Goal: Information Seeking & Learning: Learn about a topic

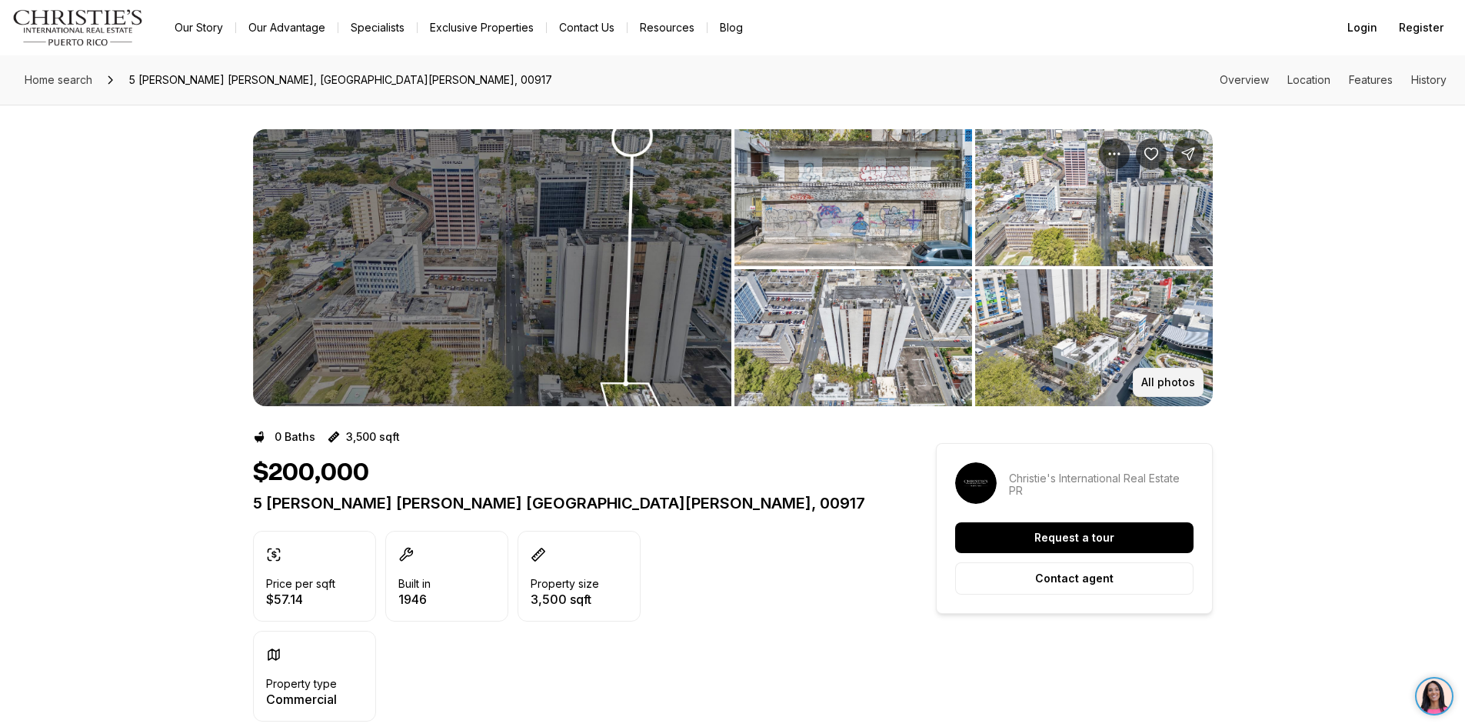
click at [1162, 376] on p "All photos" at bounding box center [1168, 382] width 54 height 12
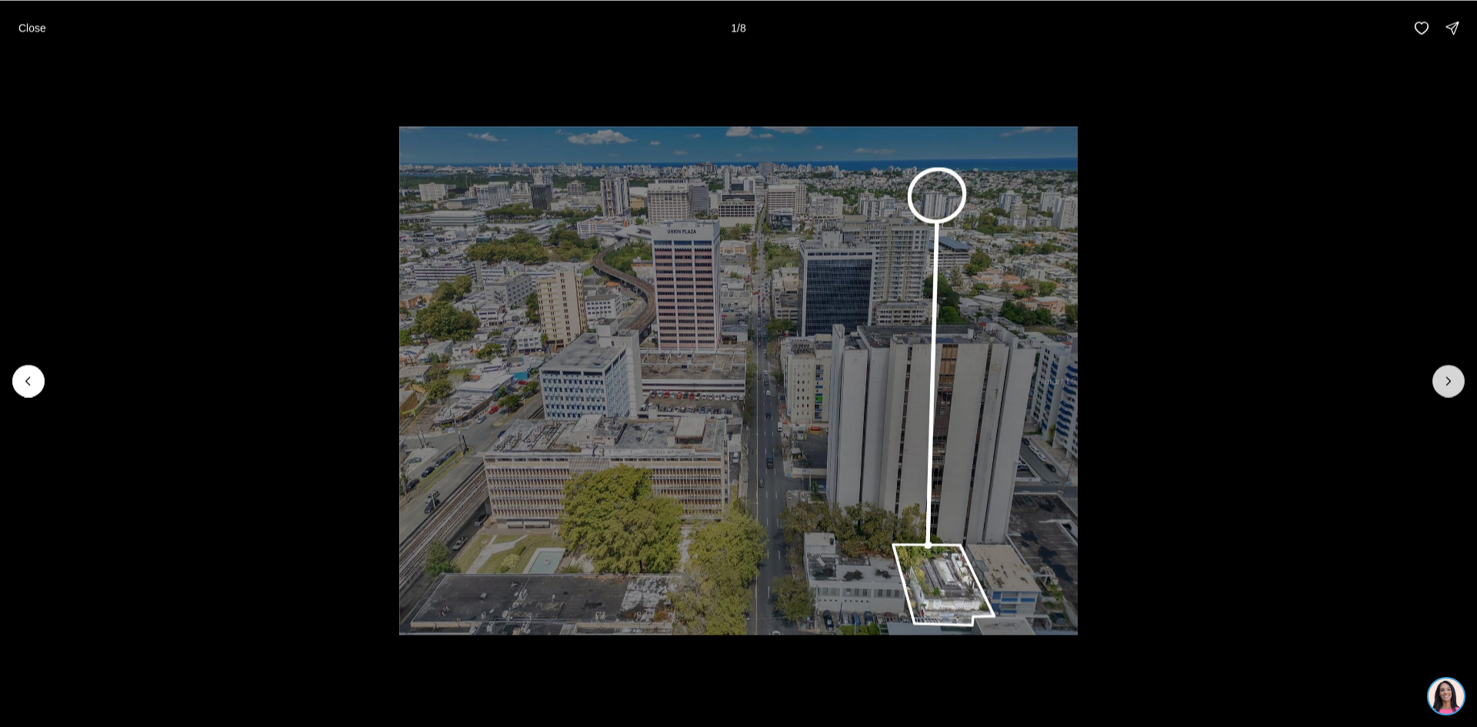
click at [1450, 379] on icon "Next slide" at bounding box center [1448, 380] width 15 height 15
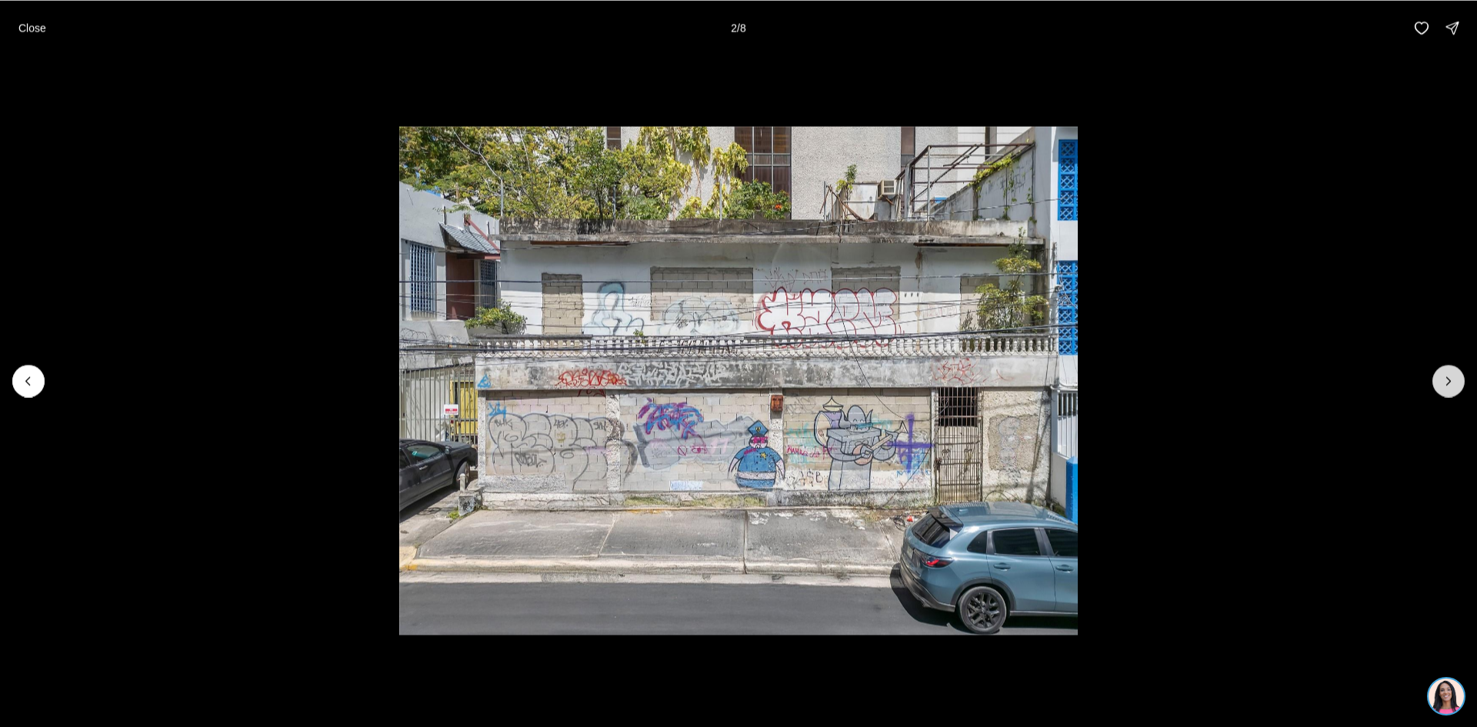
click at [1450, 379] on icon "Next slide" at bounding box center [1448, 380] width 15 height 15
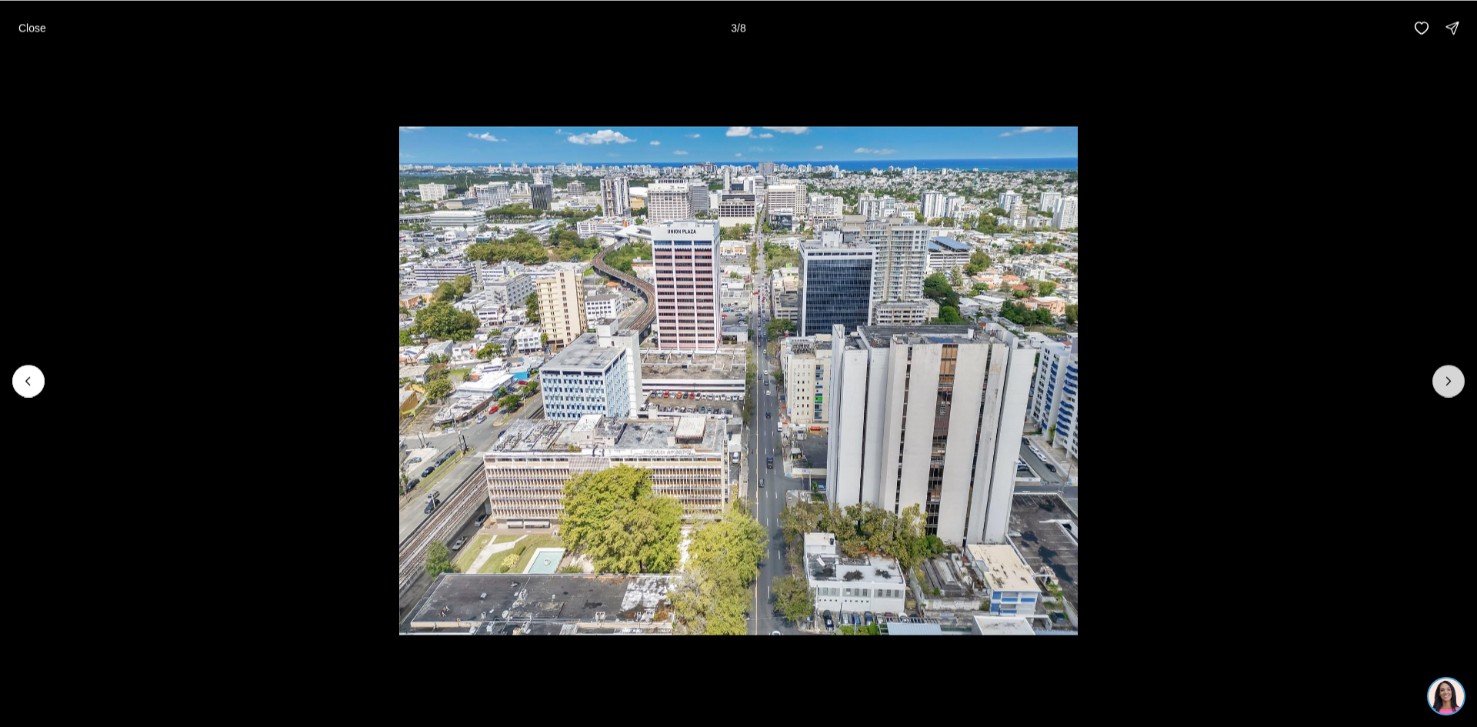
click at [1450, 379] on icon "Next slide" at bounding box center [1448, 380] width 15 height 15
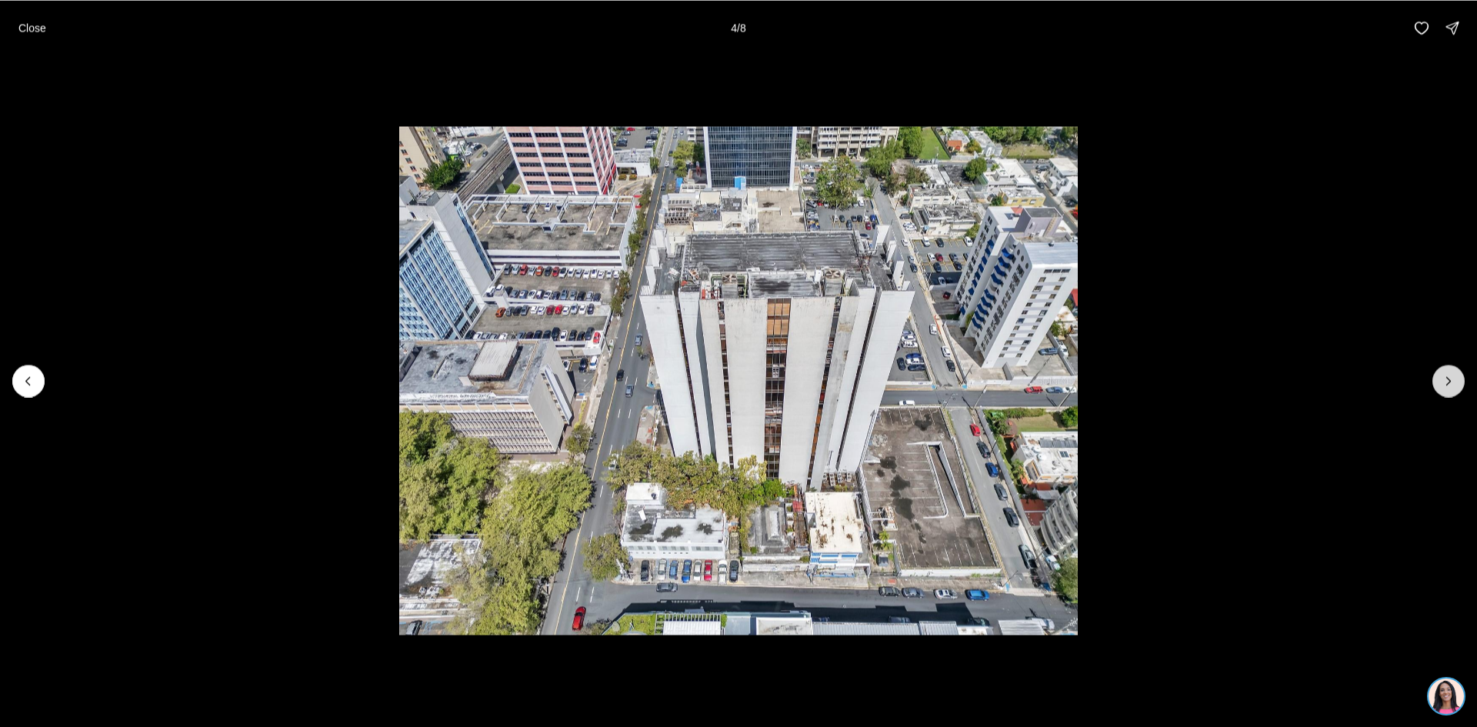
click at [1450, 379] on icon "Next slide" at bounding box center [1448, 380] width 15 height 15
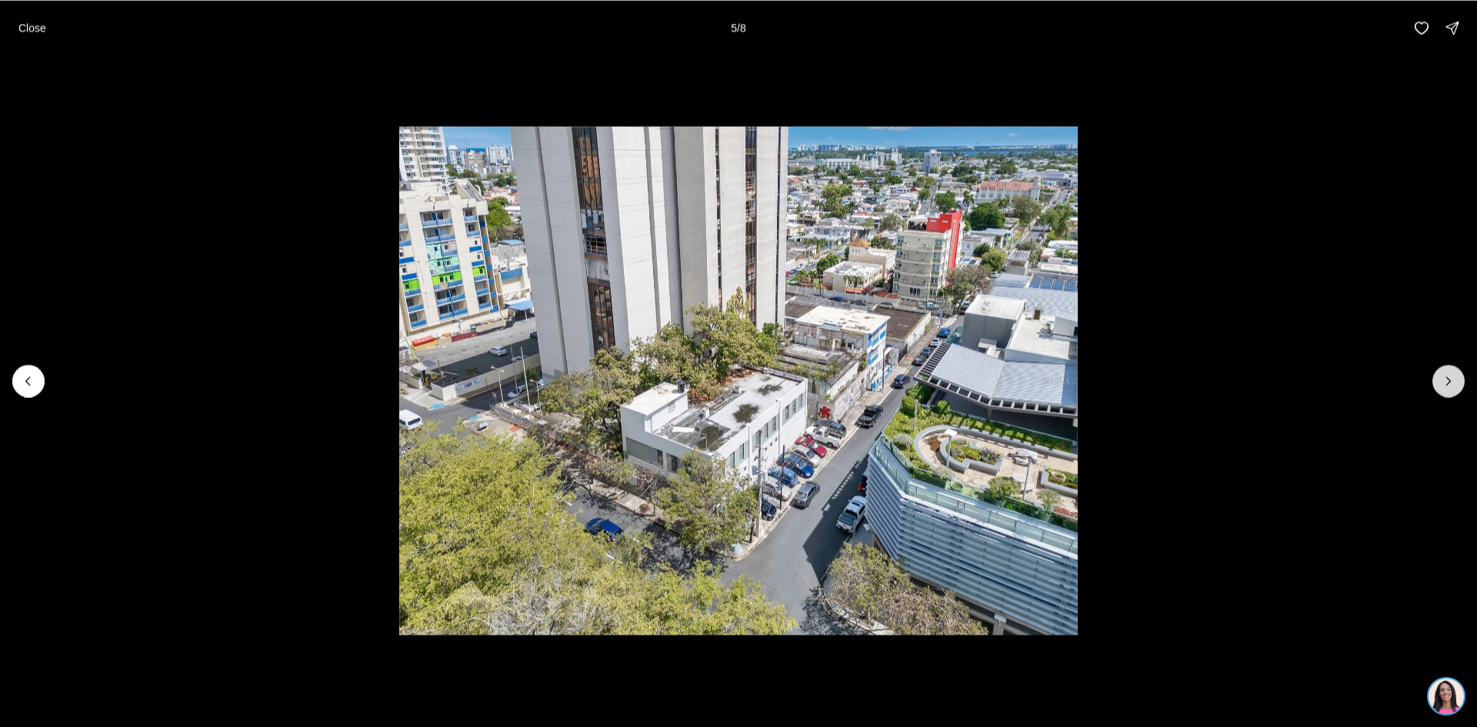
click at [1450, 379] on icon "Next slide" at bounding box center [1448, 380] width 15 height 15
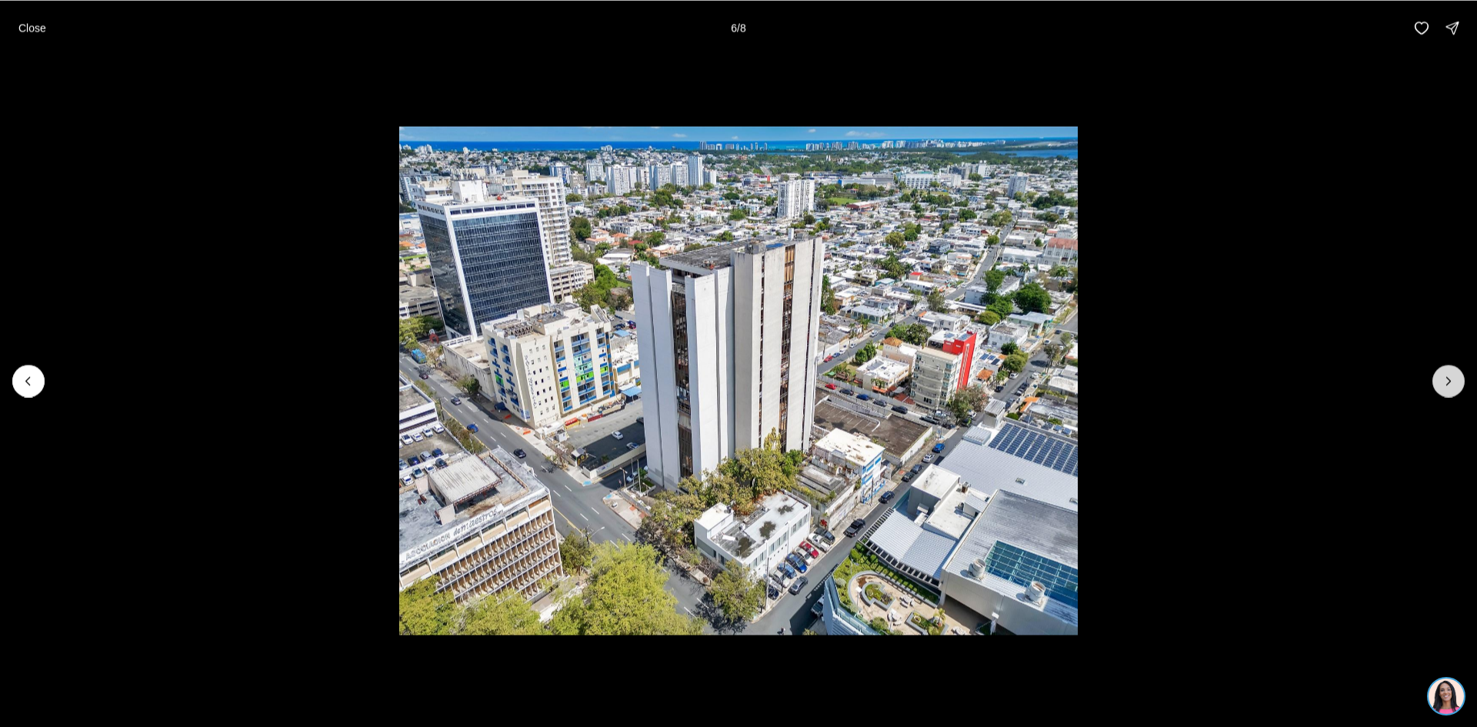
click at [1450, 379] on icon "Next slide" at bounding box center [1448, 380] width 15 height 15
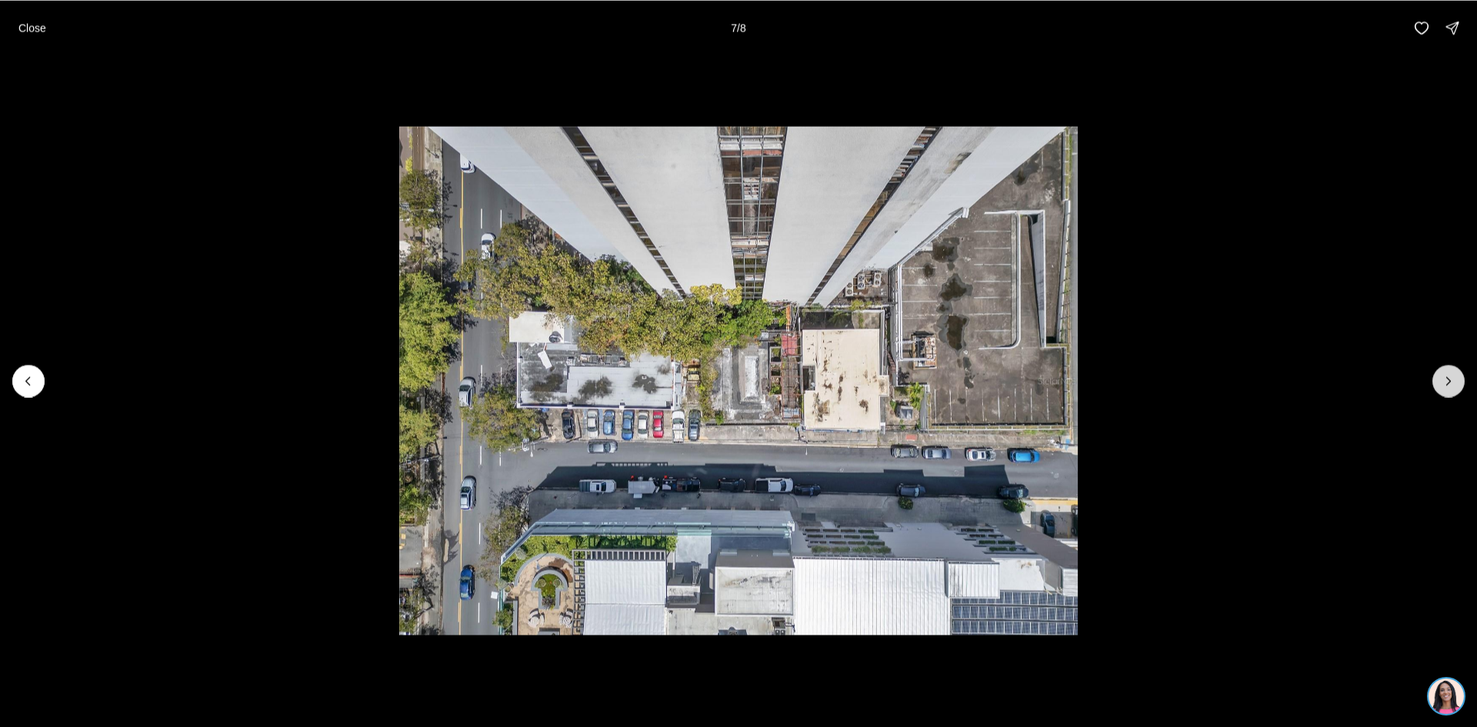
click at [1450, 379] on icon "Next slide" at bounding box center [1448, 380] width 15 height 15
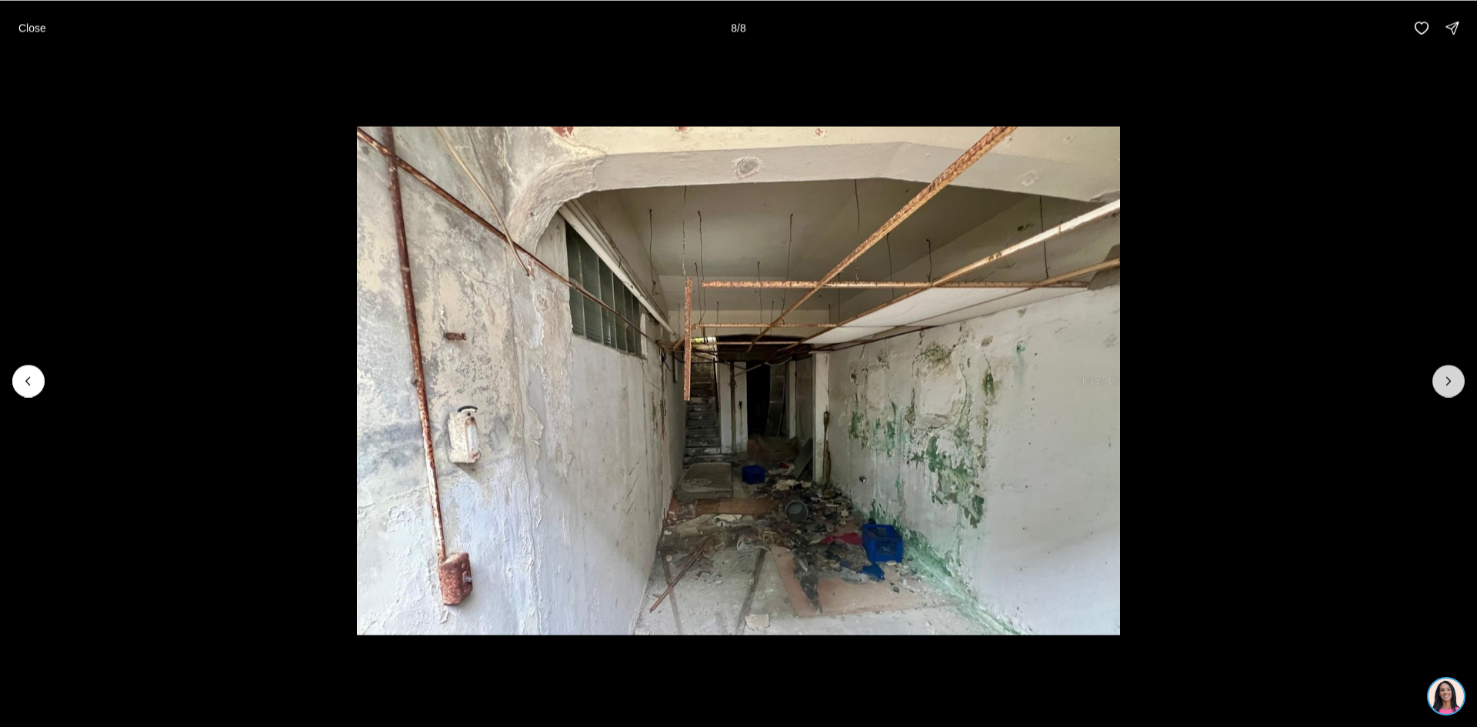
click at [1450, 379] on div at bounding box center [1448, 381] width 32 height 32
click at [1449, 384] on div at bounding box center [1448, 381] width 32 height 32
click at [39, 32] on p "Close" at bounding box center [32, 28] width 28 height 12
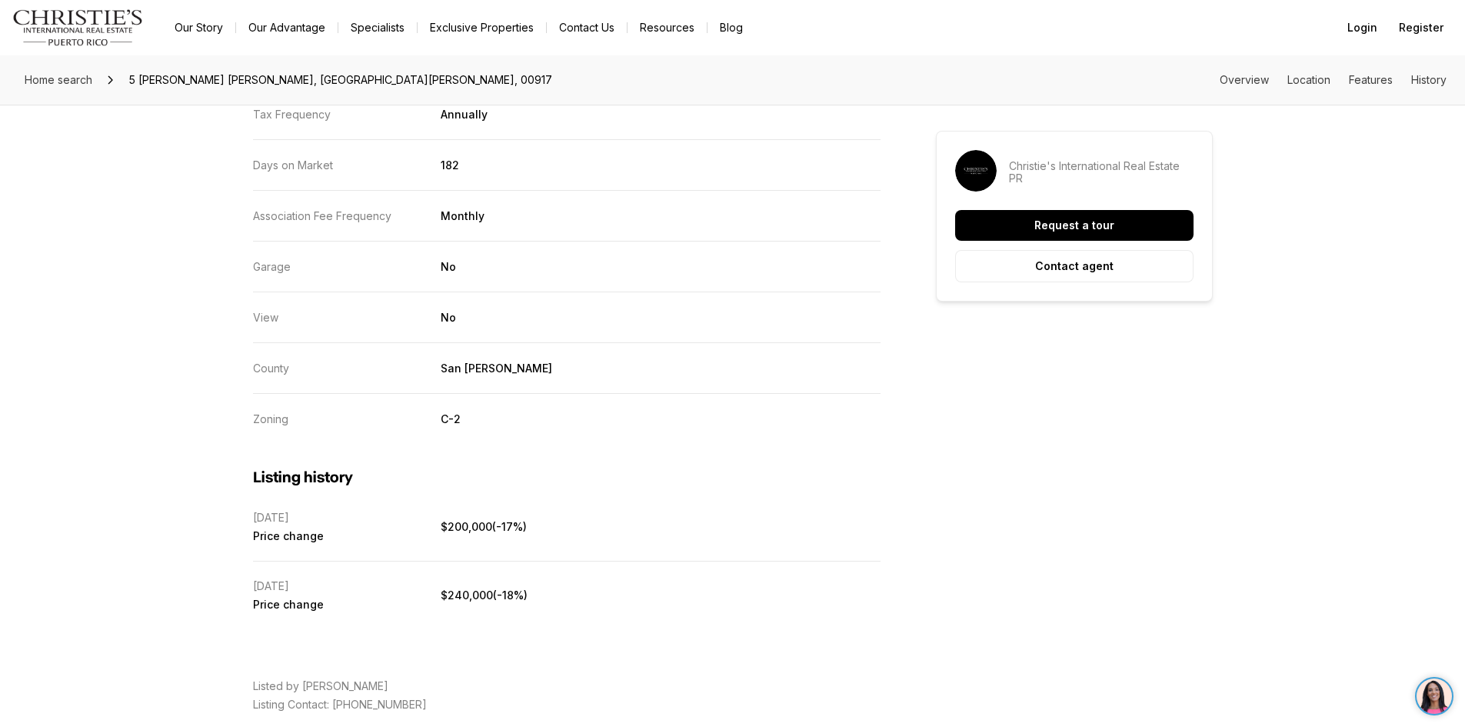
scroll to position [1923, 0]
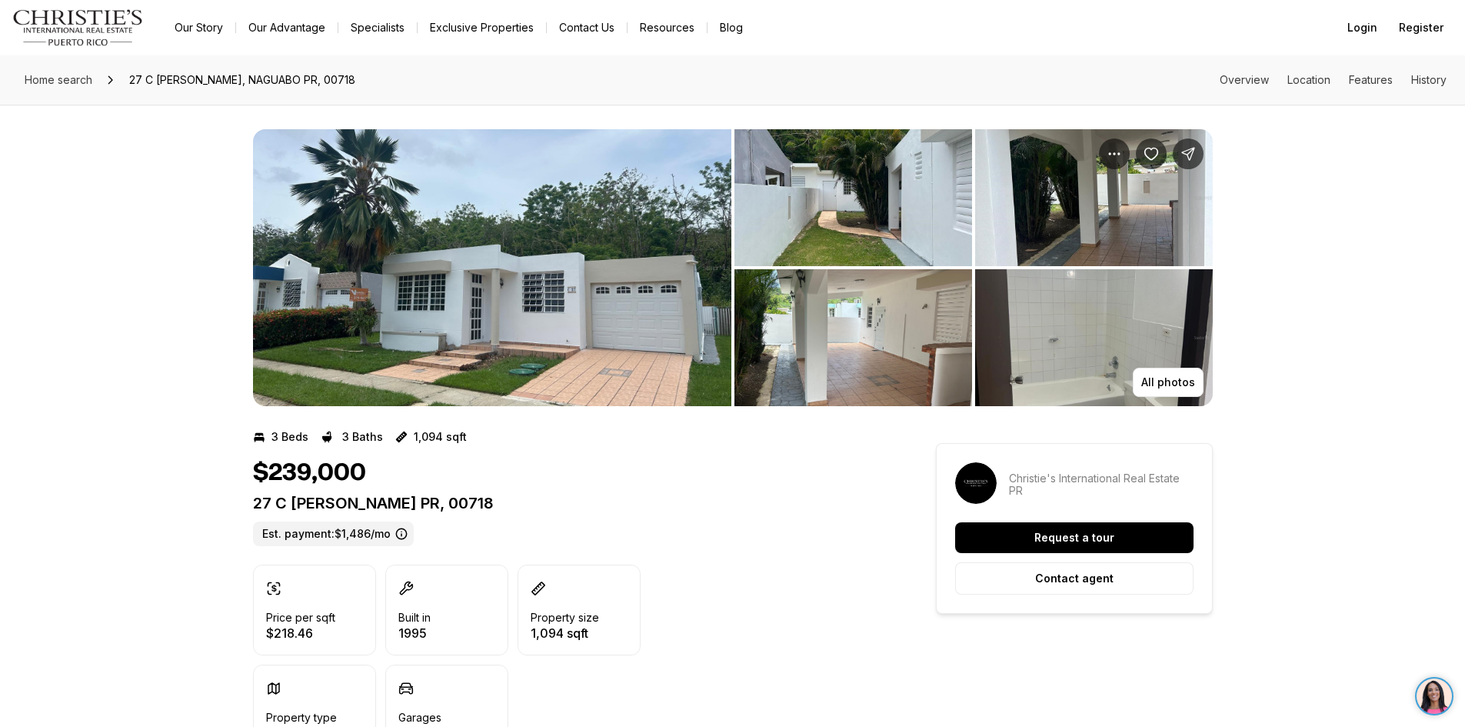
click at [577, 297] on img "View image gallery" at bounding box center [492, 267] width 478 height 277
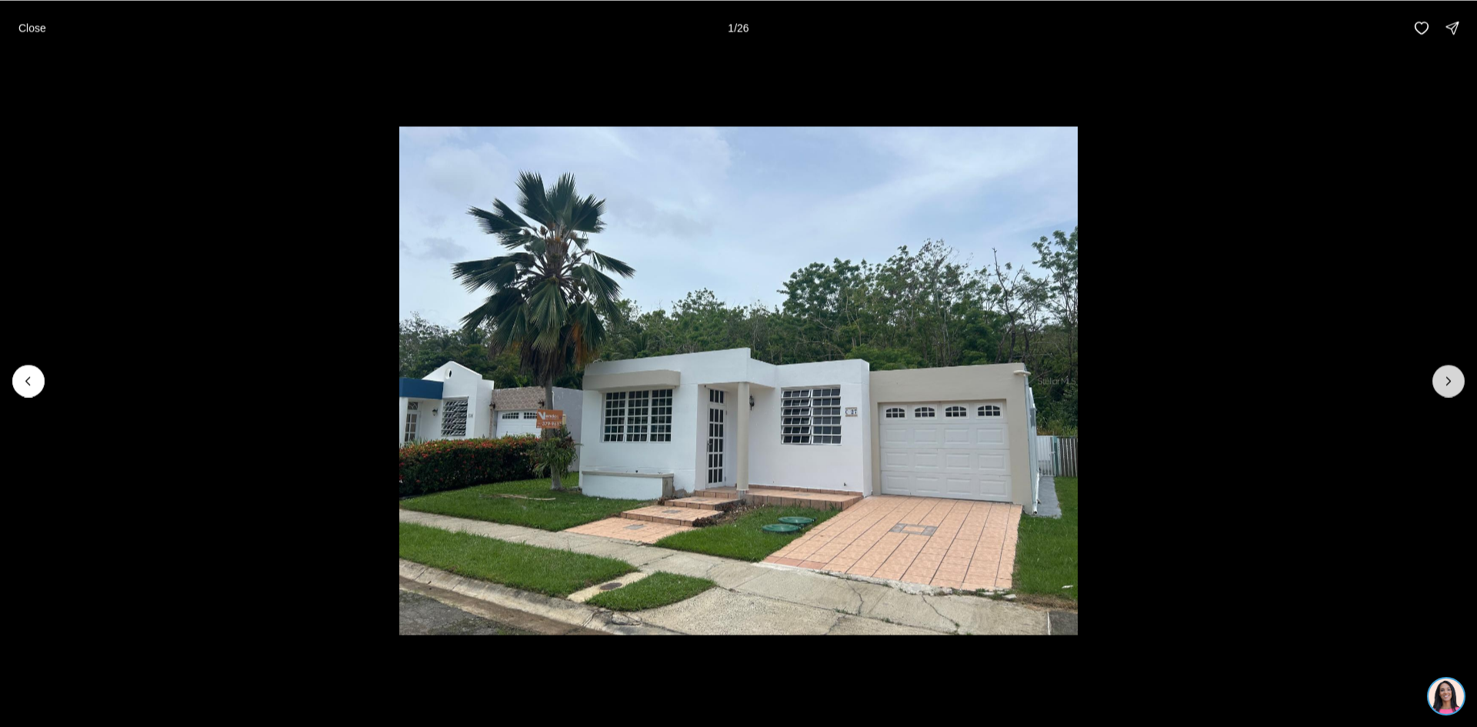
click at [1450, 377] on icon "Next slide" at bounding box center [1448, 380] width 15 height 15
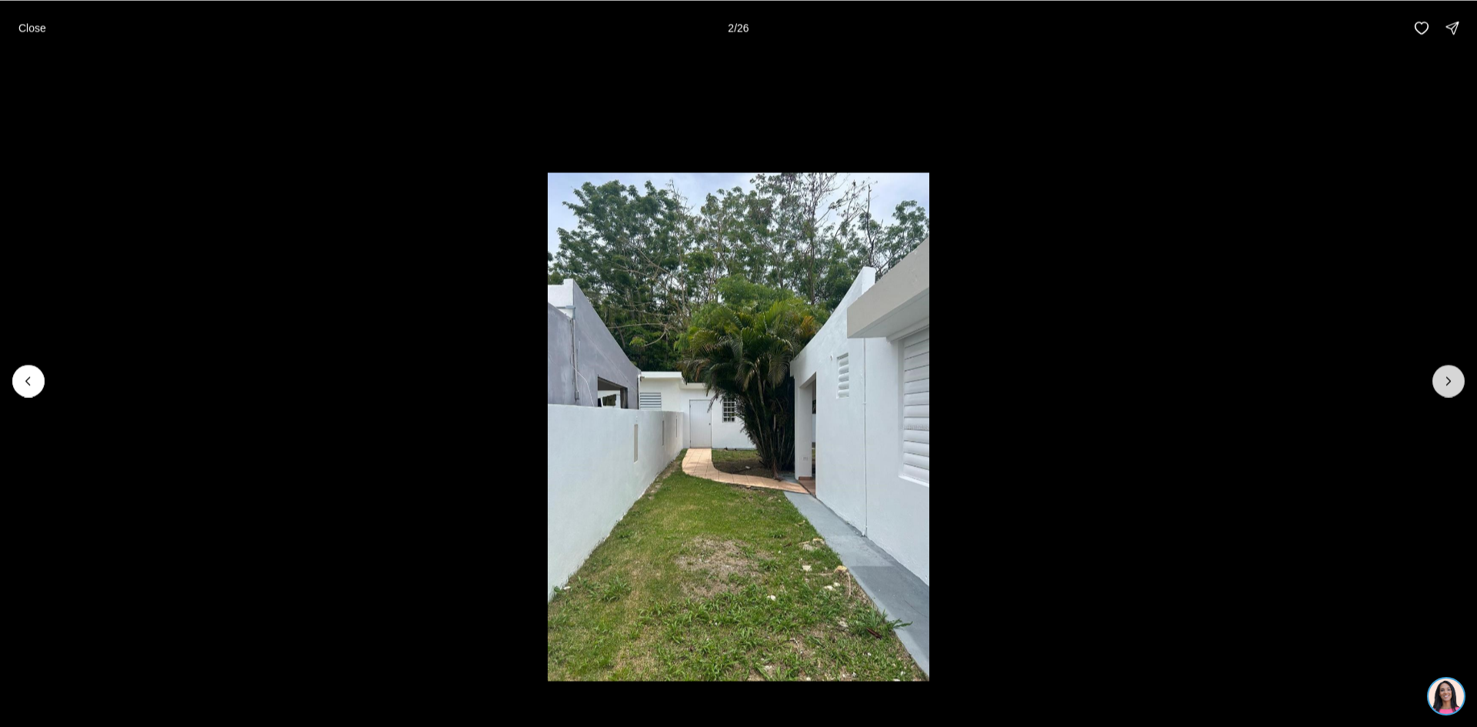
click at [1450, 377] on icon "Next slide" at bounding box center [1448, 380] width 15 height 15
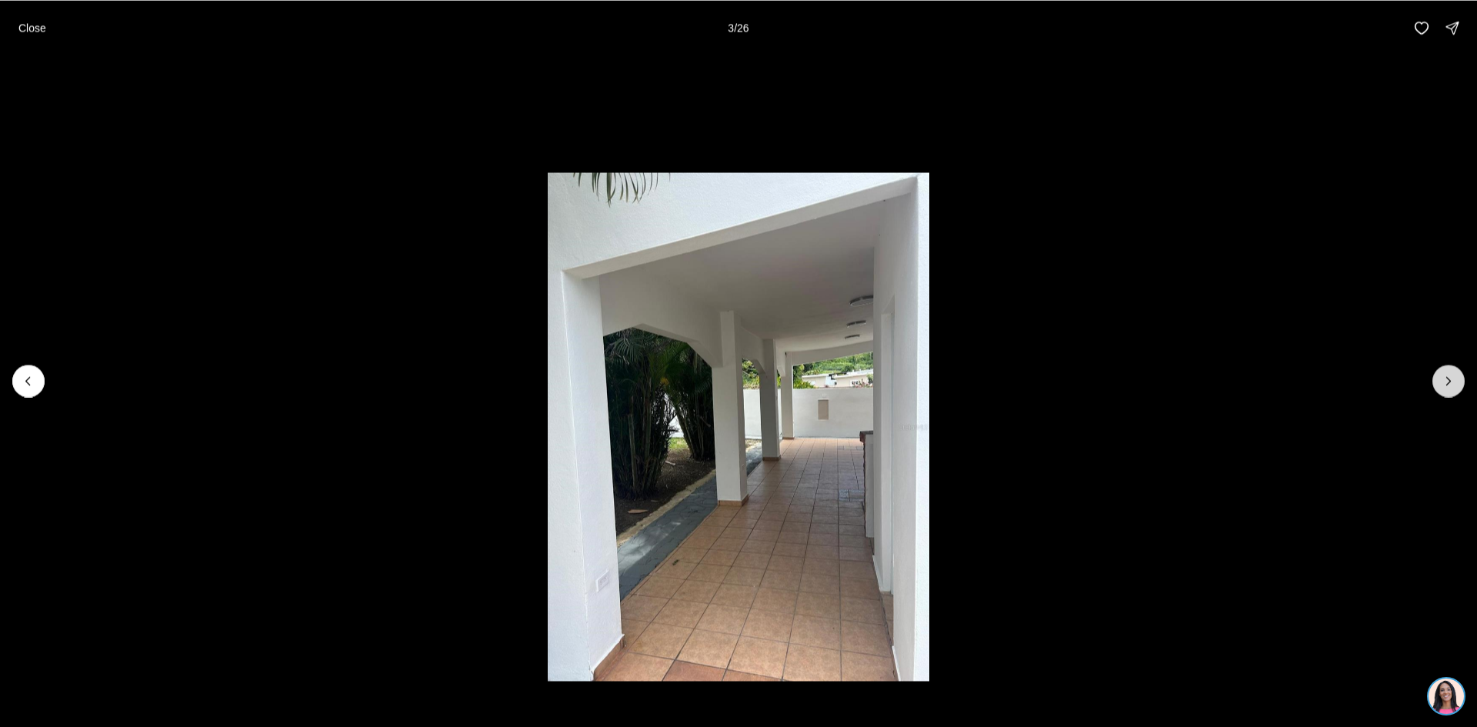
click at [1450, 377] on icon "Next slide" at bounding box center [1448, 380] width 15 height 15
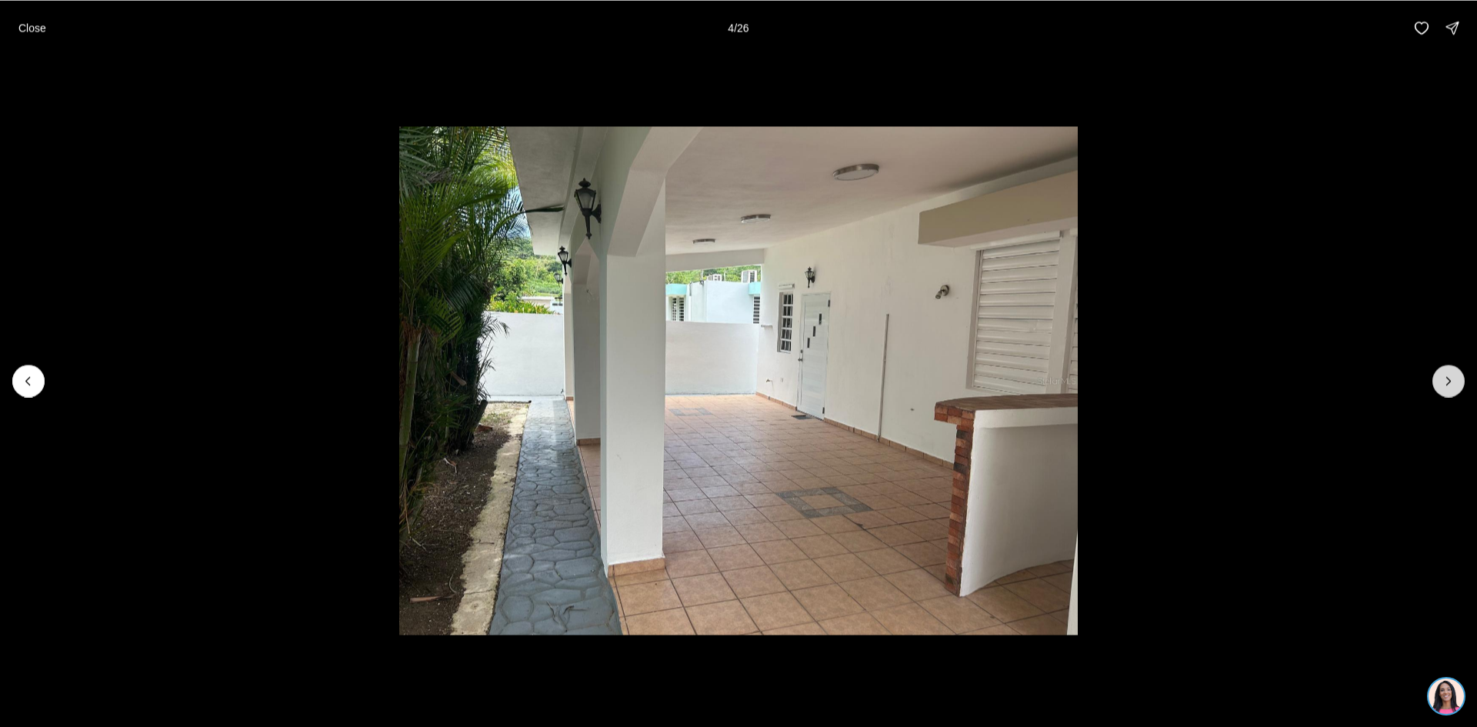
click at [1450, 377] on icon "Next slide" at bounding box center [1448, 380] width 15 height 15
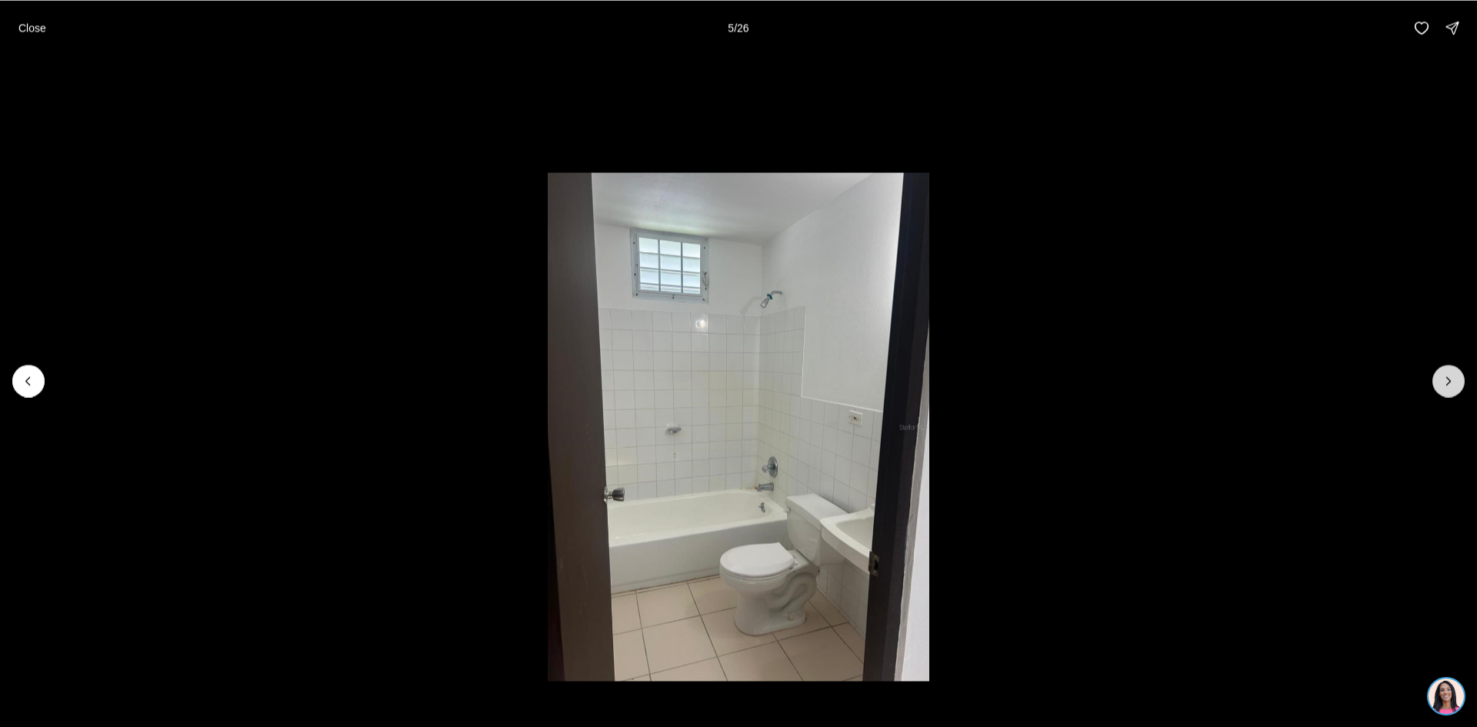
click at [1450, 377] on icon "Next slide" at bounding box center [1448, 380] width 15 height 15
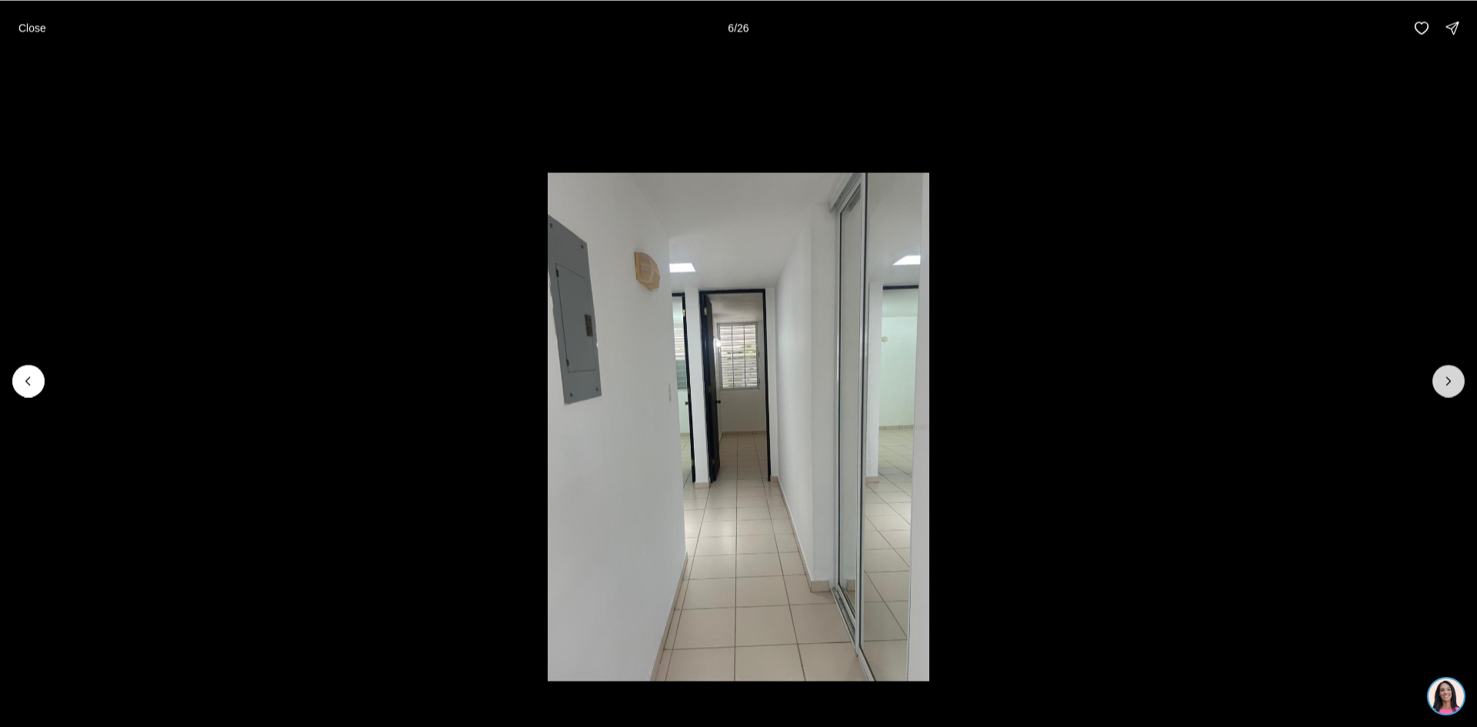
click at [1450, 377] on icon "Next slide" at bounding box center [1448, 380] width 15 height 15
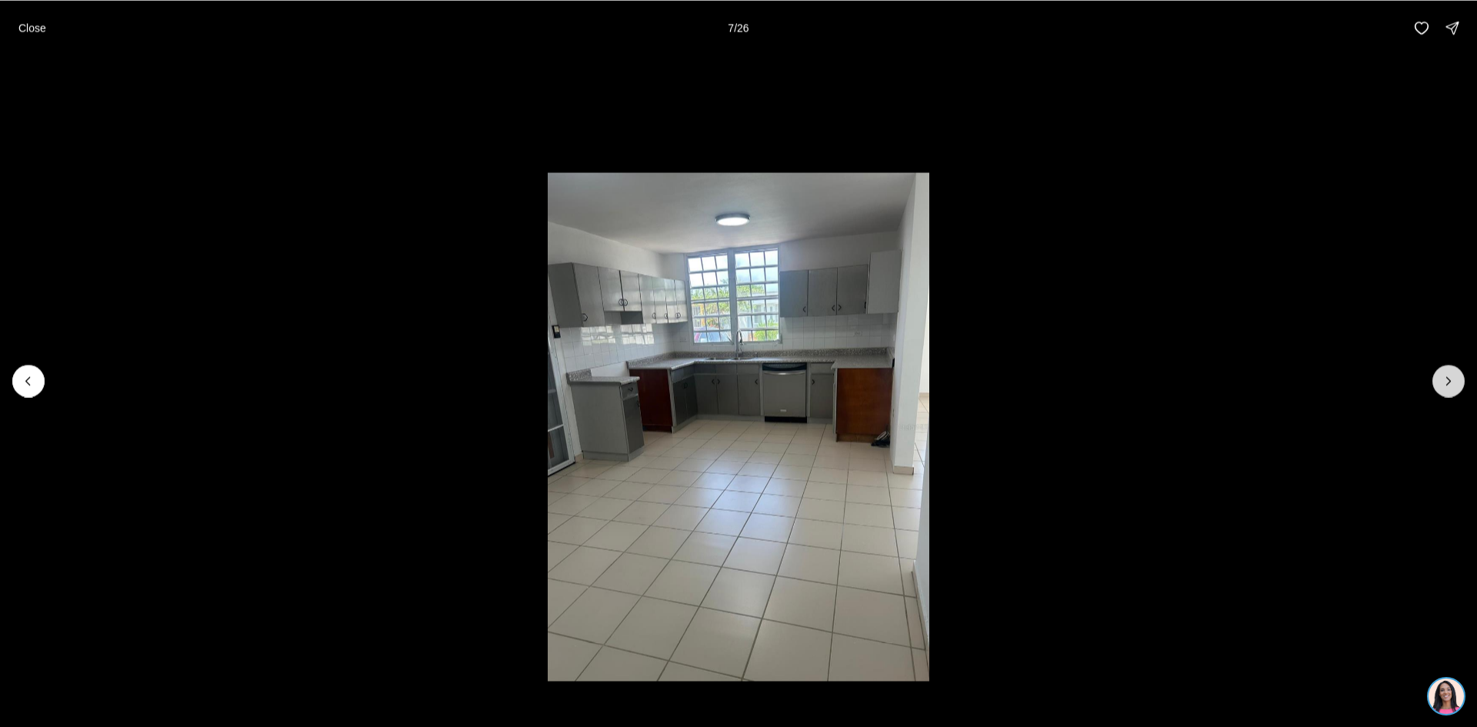
click at [1450, 377] on icon "Next slide" at bounding box center [1448, 380] width 15 height 15
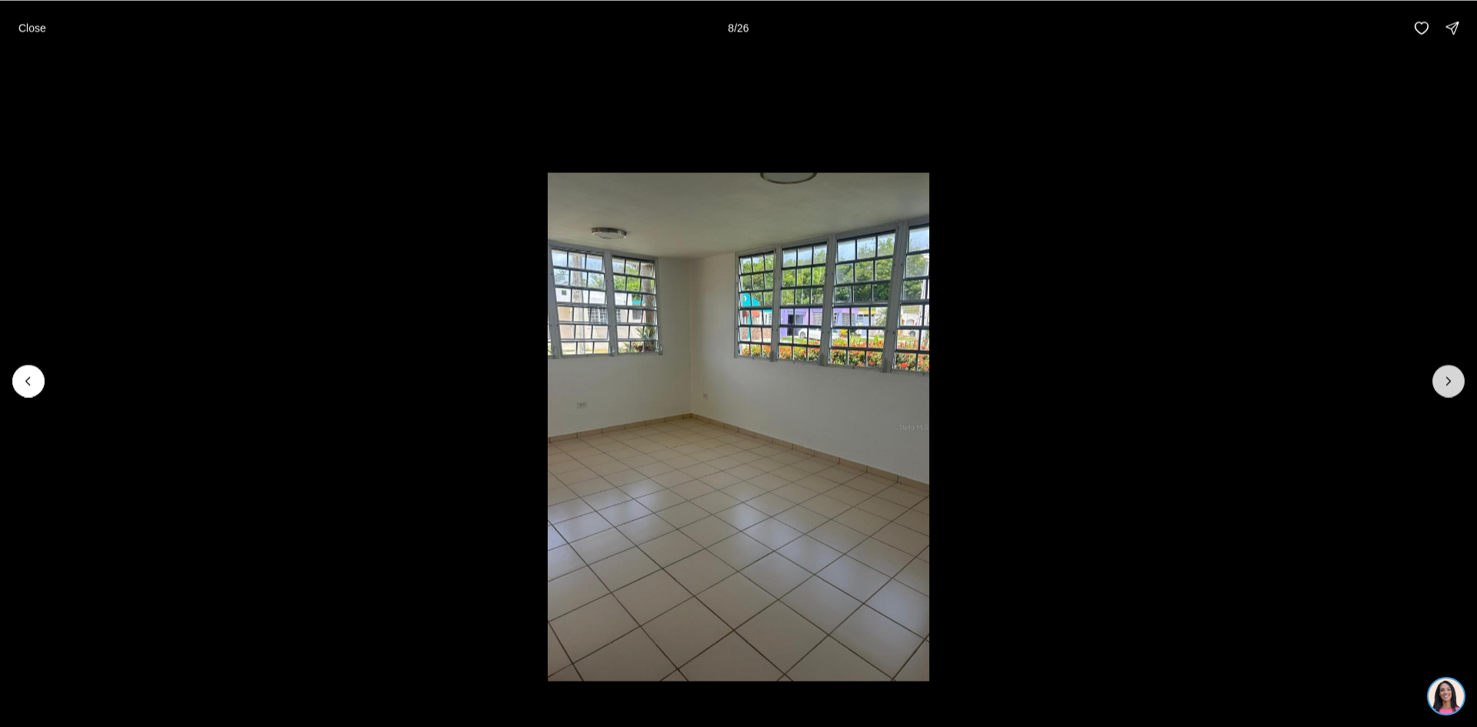
click at [1448, 377] on icon "Next slide" at bounding box center [1448, 380] width 15 height 15
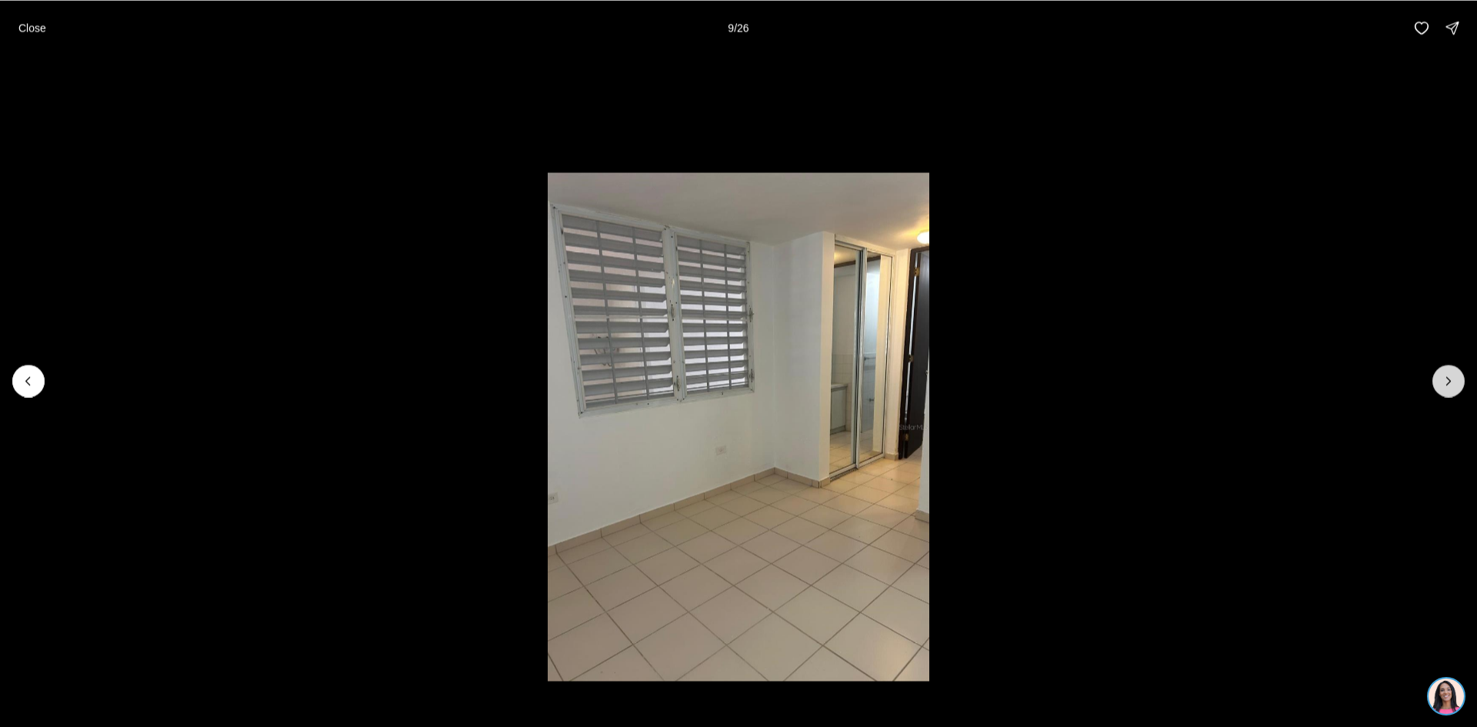
click at [1448, 377] on icon "Next slide" at bounding box center [1448, 380] width 15 height 15
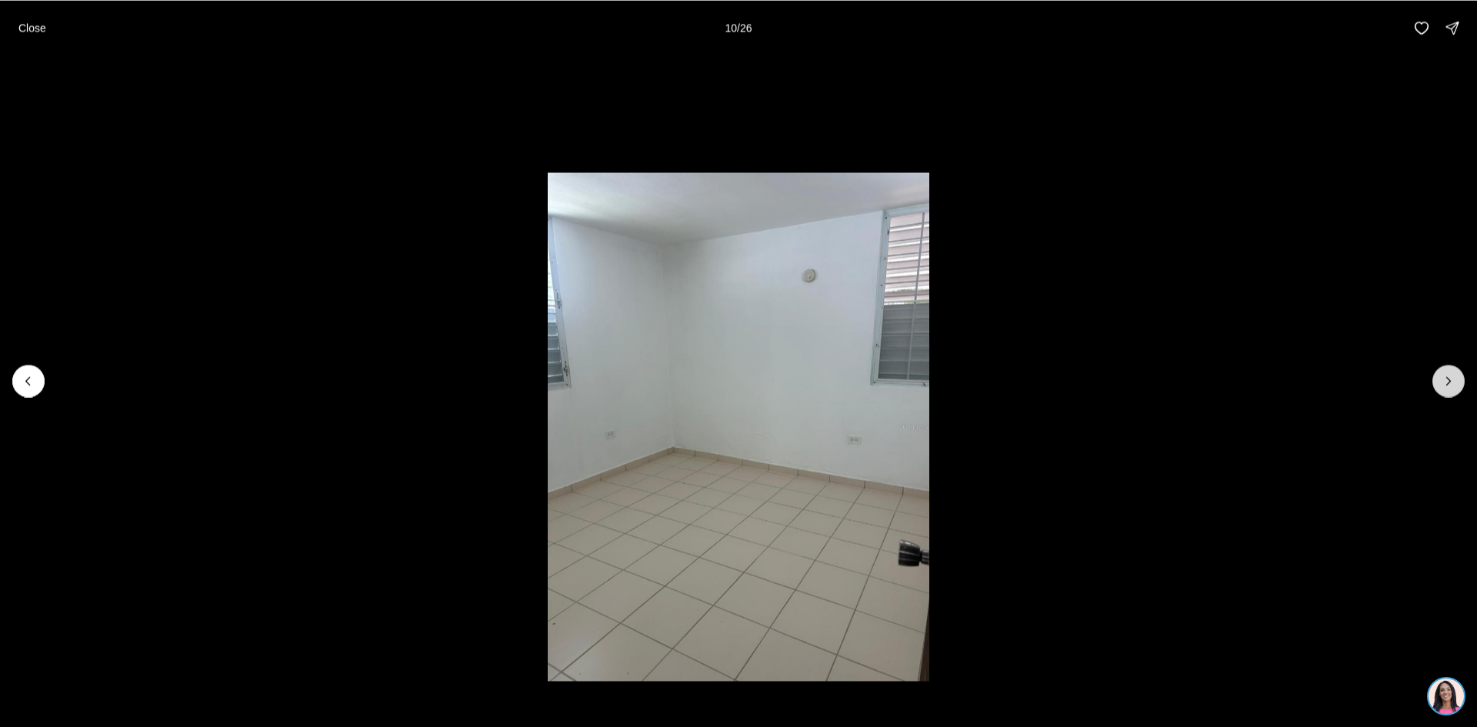
click at [1448, 377] on icon "Next slide" at bounding box center [1448, 380] width 15 height 15
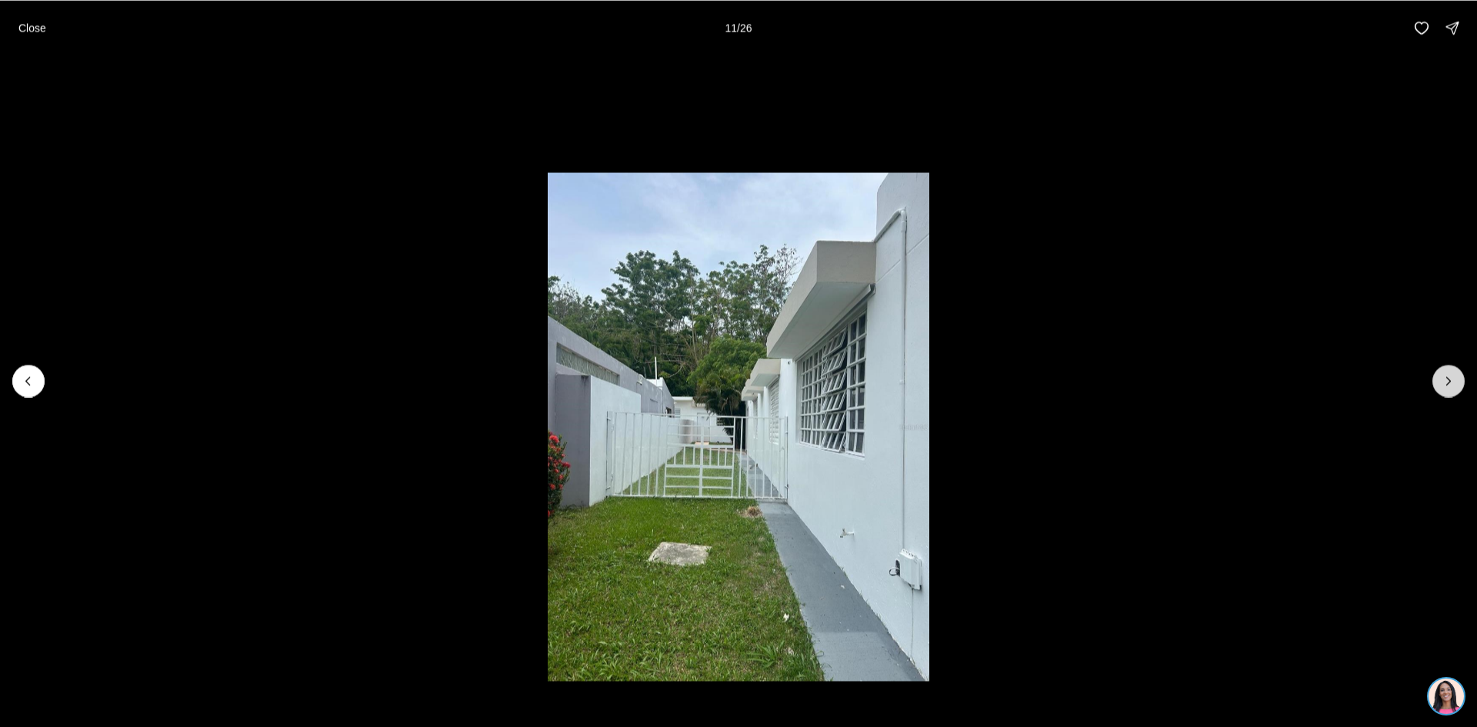
click at [1448, 377] on icon "Next slide" at bounding box center [1448, 380] width 15 height 15
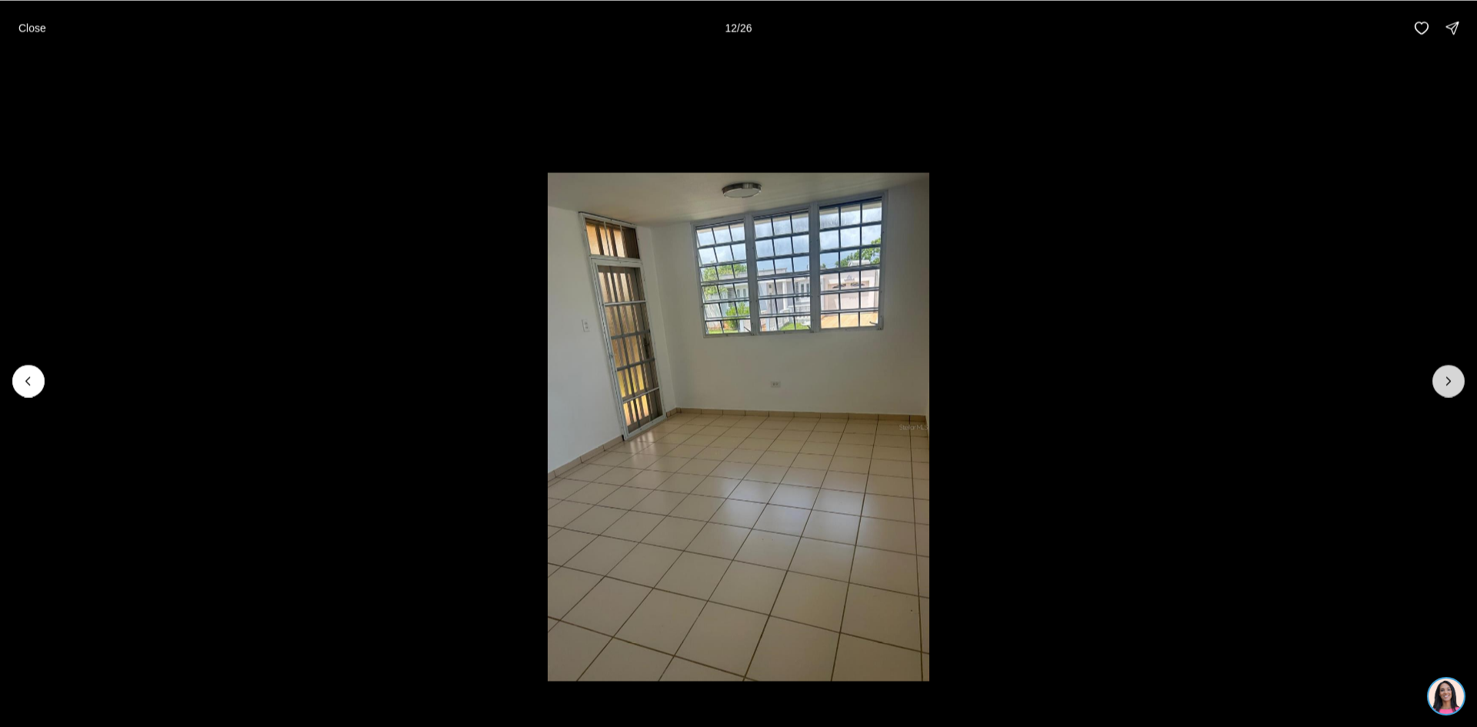
click at [1448, 377] on icon "Next slide" at bounding box center [1448, 380] width 15 height 15
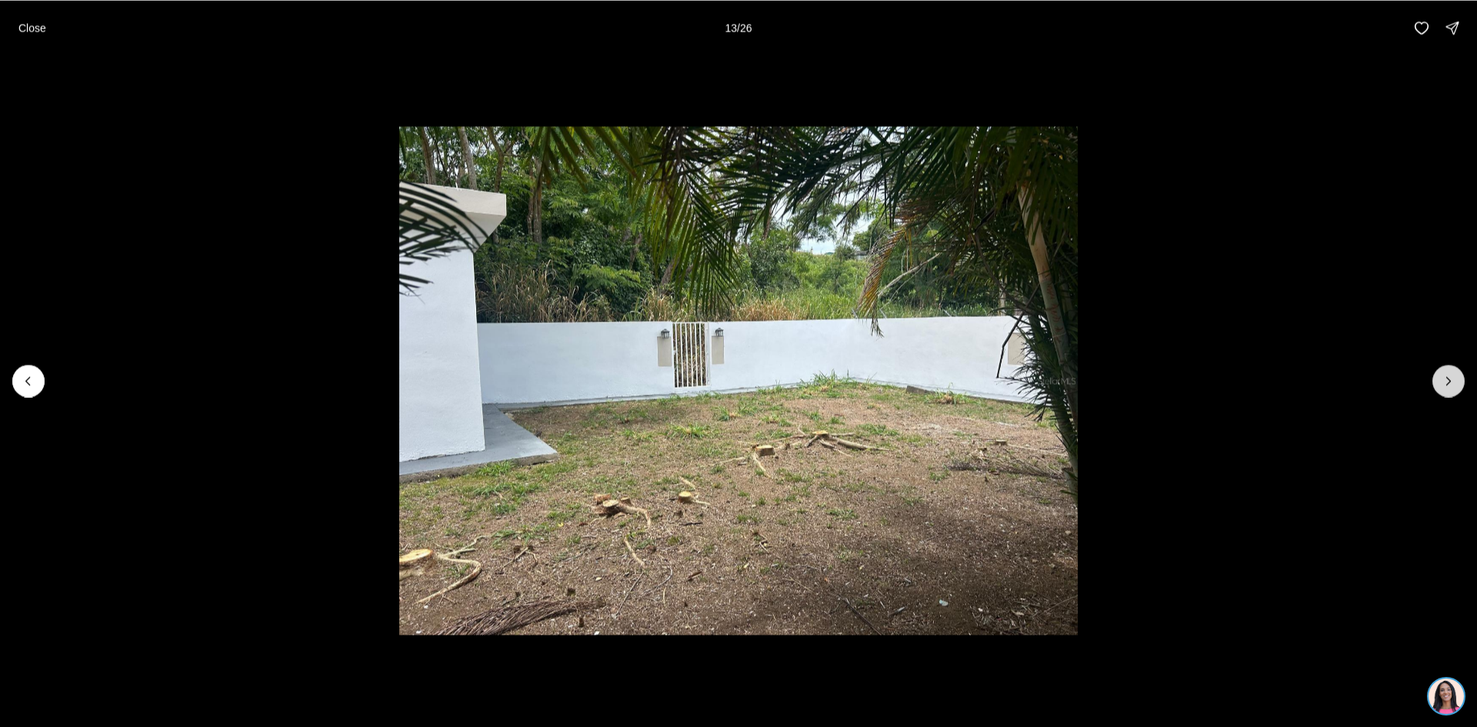
click at [1448, 377] on icon "Next slide" at bounding box center [1448, 380] width 15 height 15
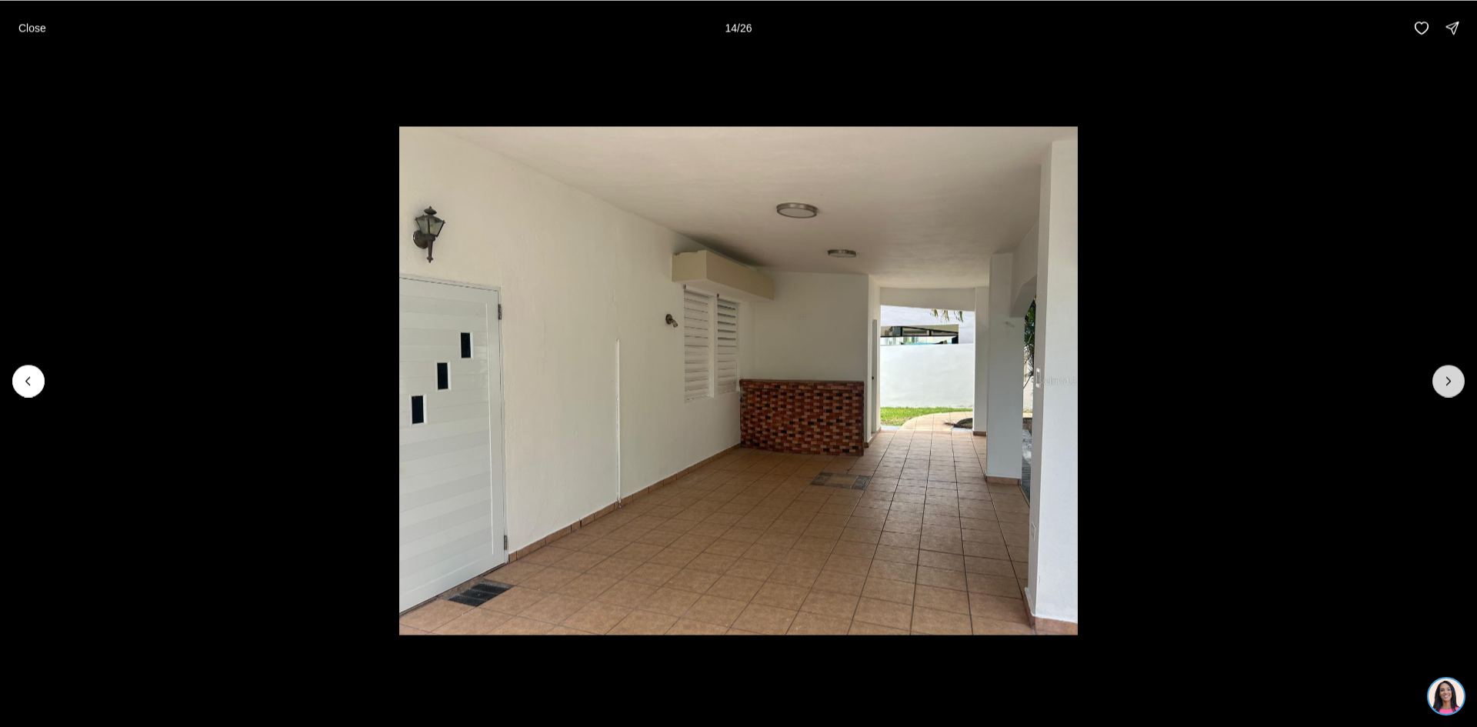
click at [1448, 377] on icon "Next slide" at bounding box center [1448, 380] width 15 height 15
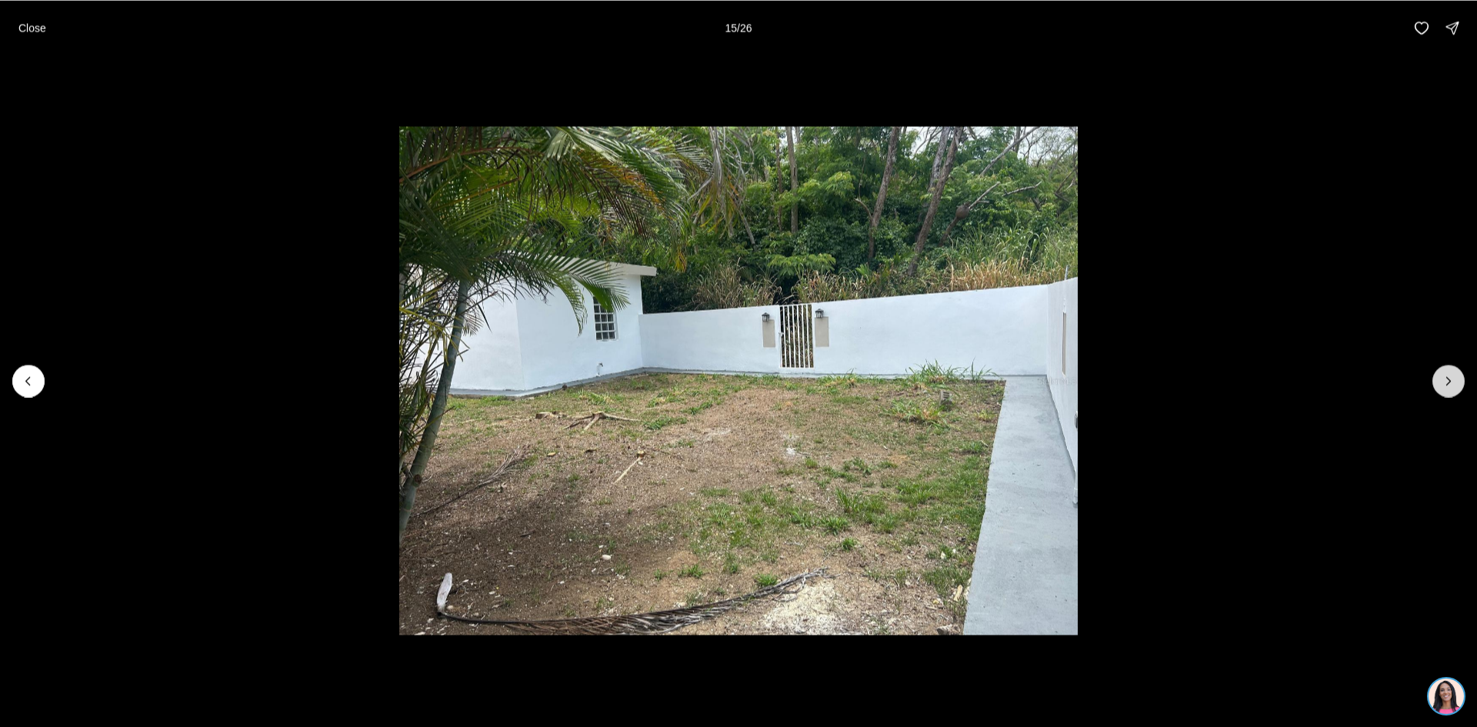
click at [1448, 377] on icon "Next slide" at bounding box center [1448, 380] width 15 height 15
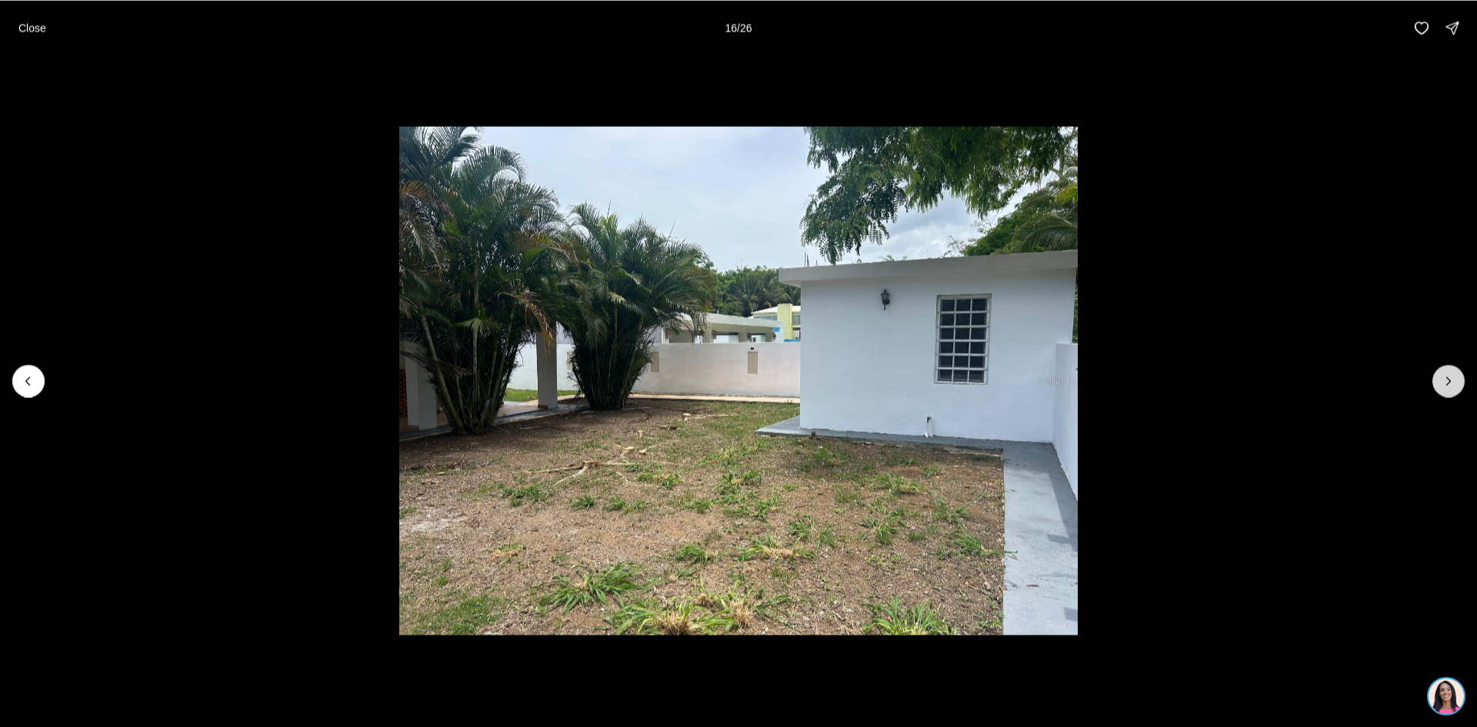
click at [1448, 377] on icon "Next slide" at bounding box center [1448, 380] width 15 height 15
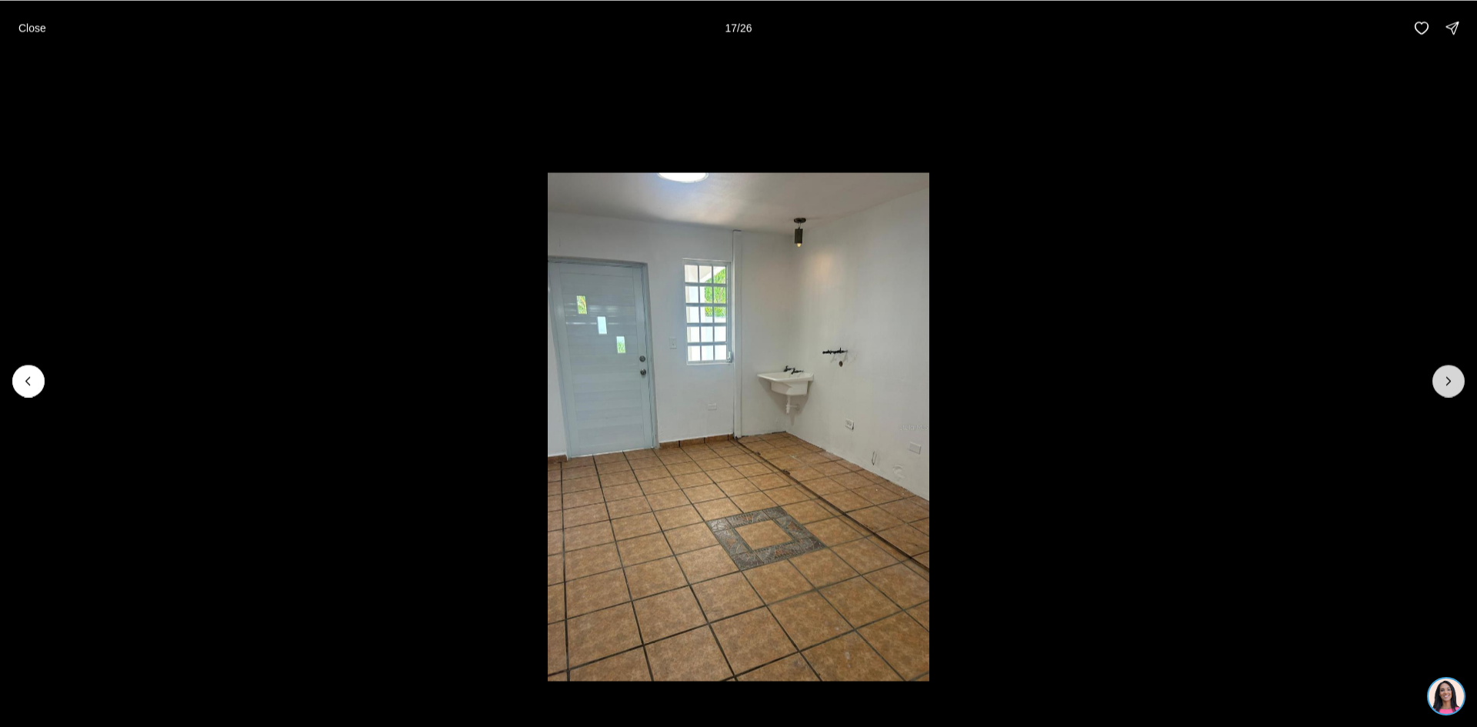
click at [1448, 377] on icon "Next slide" at bounding box center [1448, 380] width 15 height 15
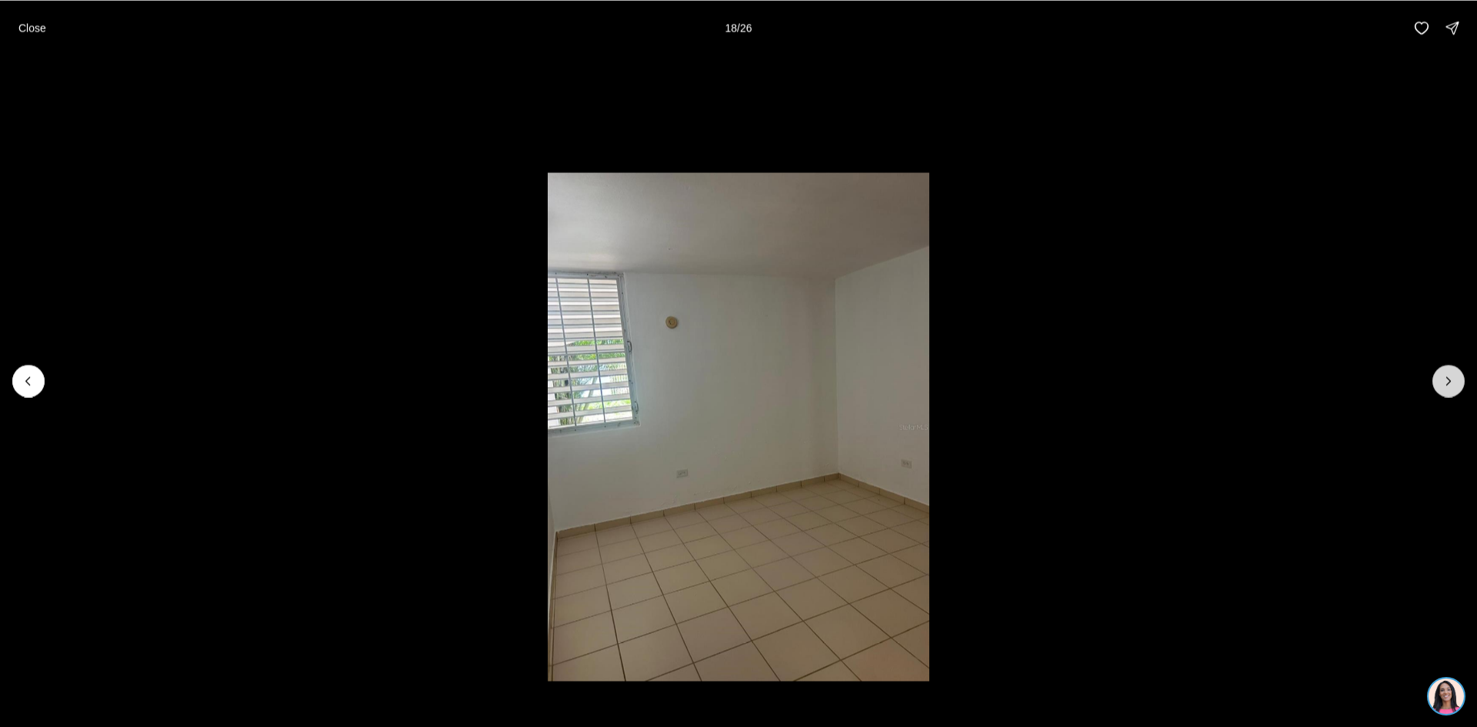
click at [1448, 377] on icon "Next slide" at bounding box center [1448, 380] width 15 height 15
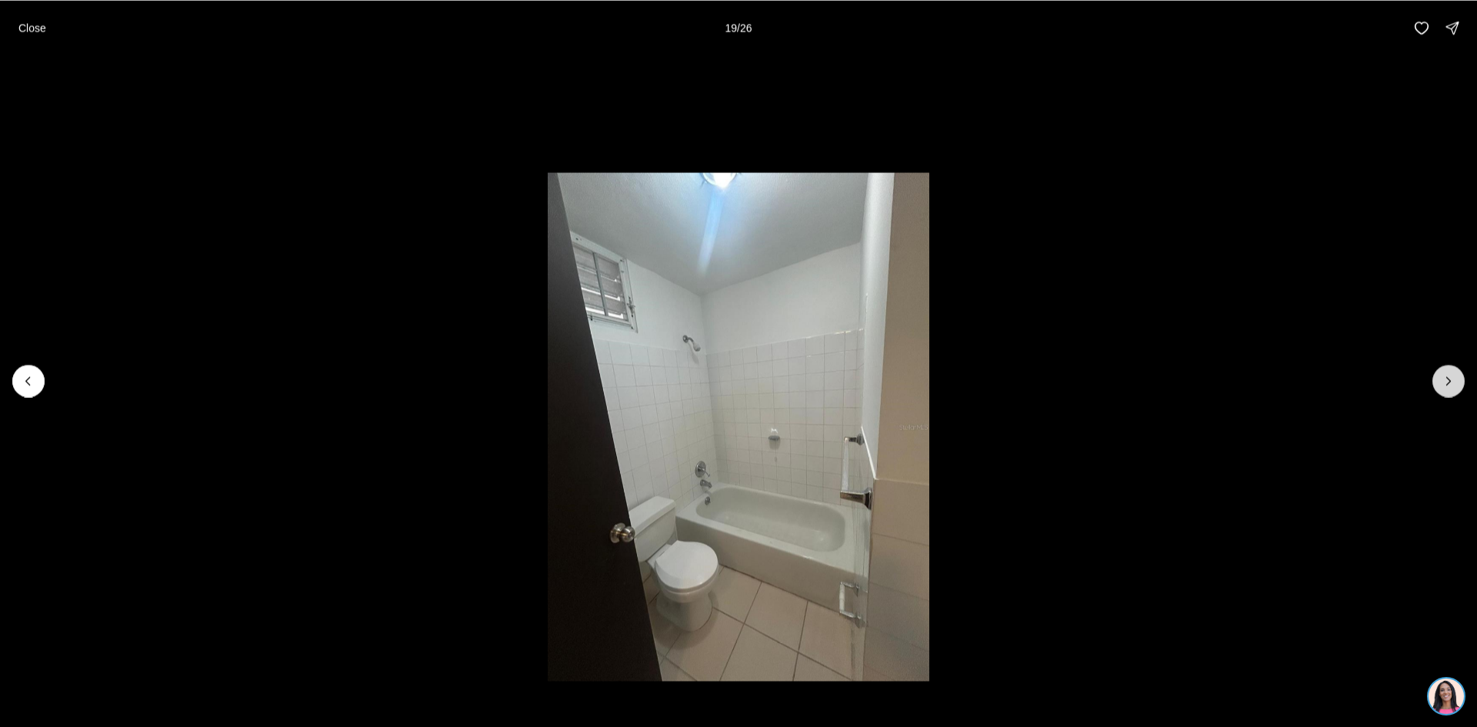
click at [1448, 377] on icon "Next slide" at bounding box center [1448, 380] width 15 height 15
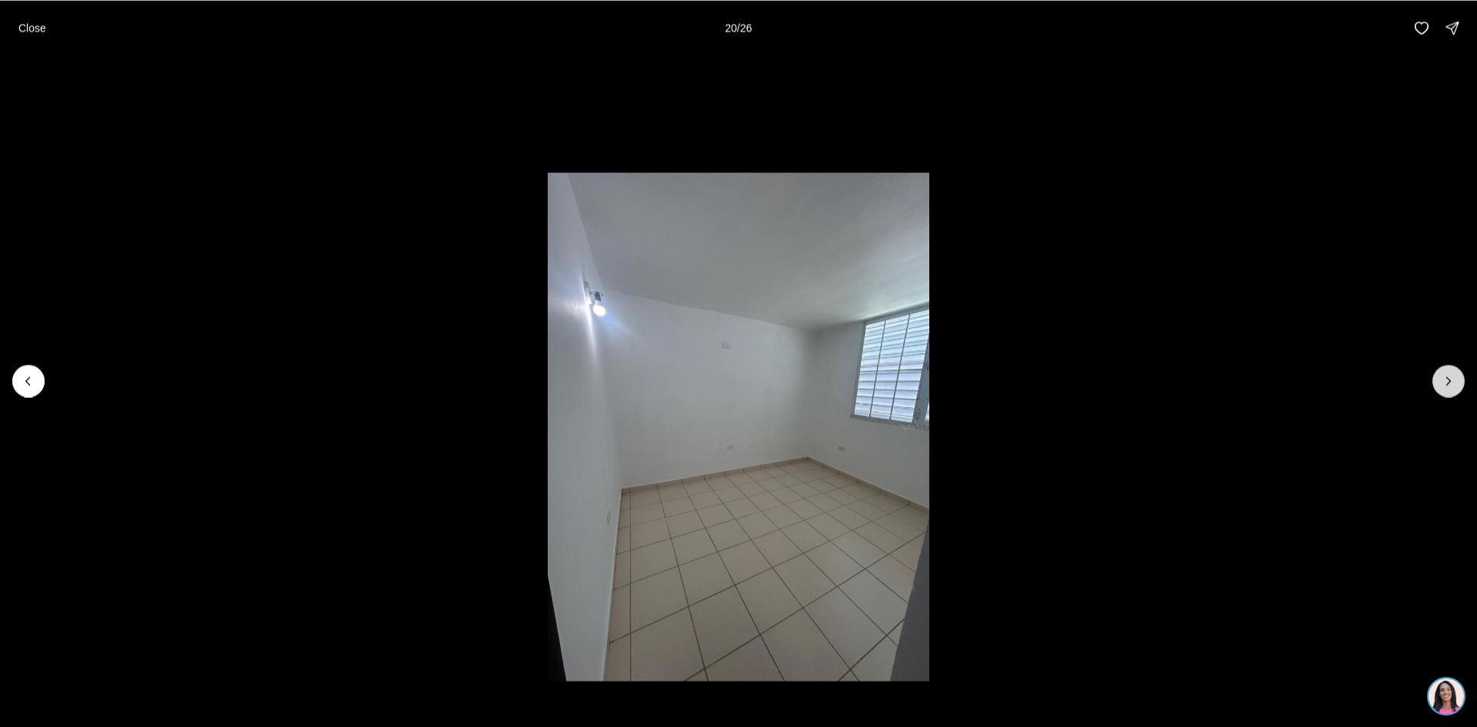
click at [1448, 377] on icon "Next slide" at bounding box center [1448, 380] width 15 height 15
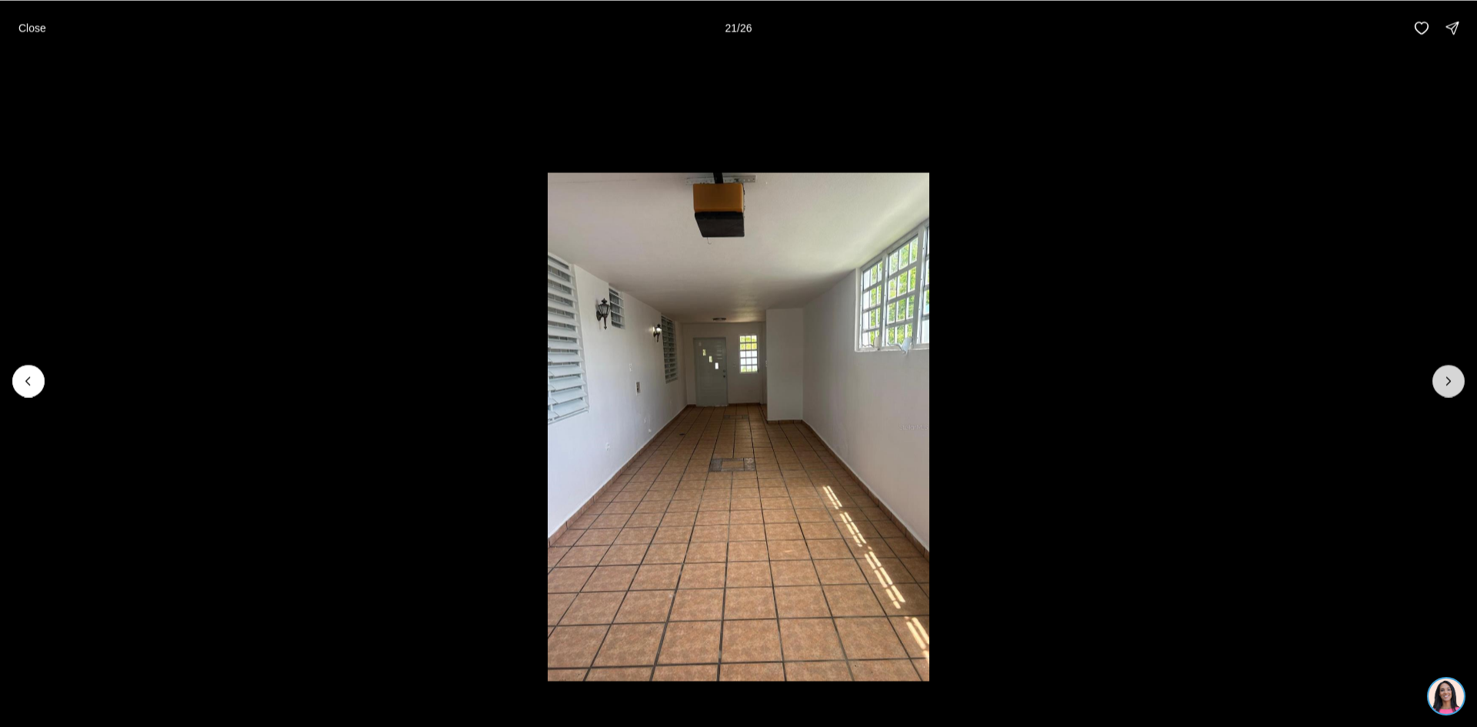
click at [1448, 377] on icon "Next slide" at bounding box center [1448, 380] width 15 height 15
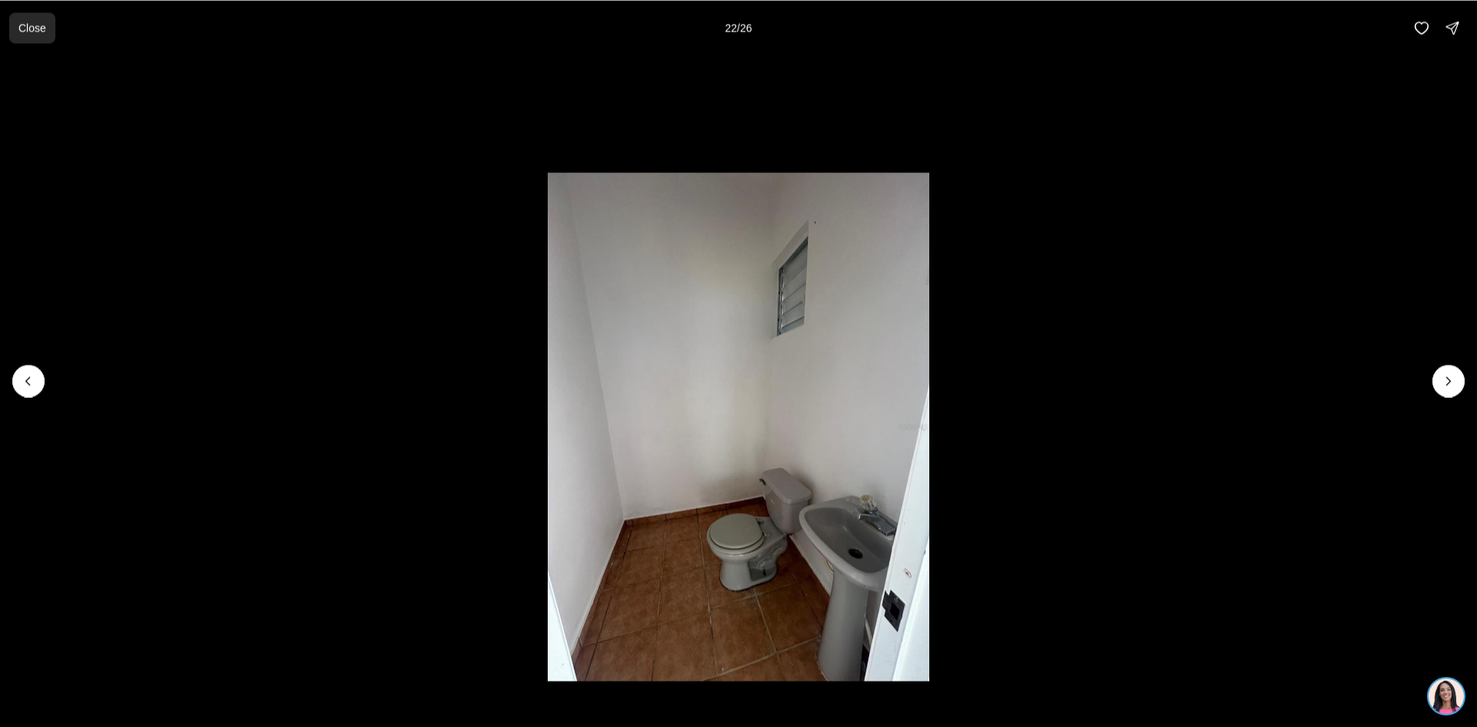
click at [29, 20] on button "Close" at bounding box center [32, 27] width 46 height 31
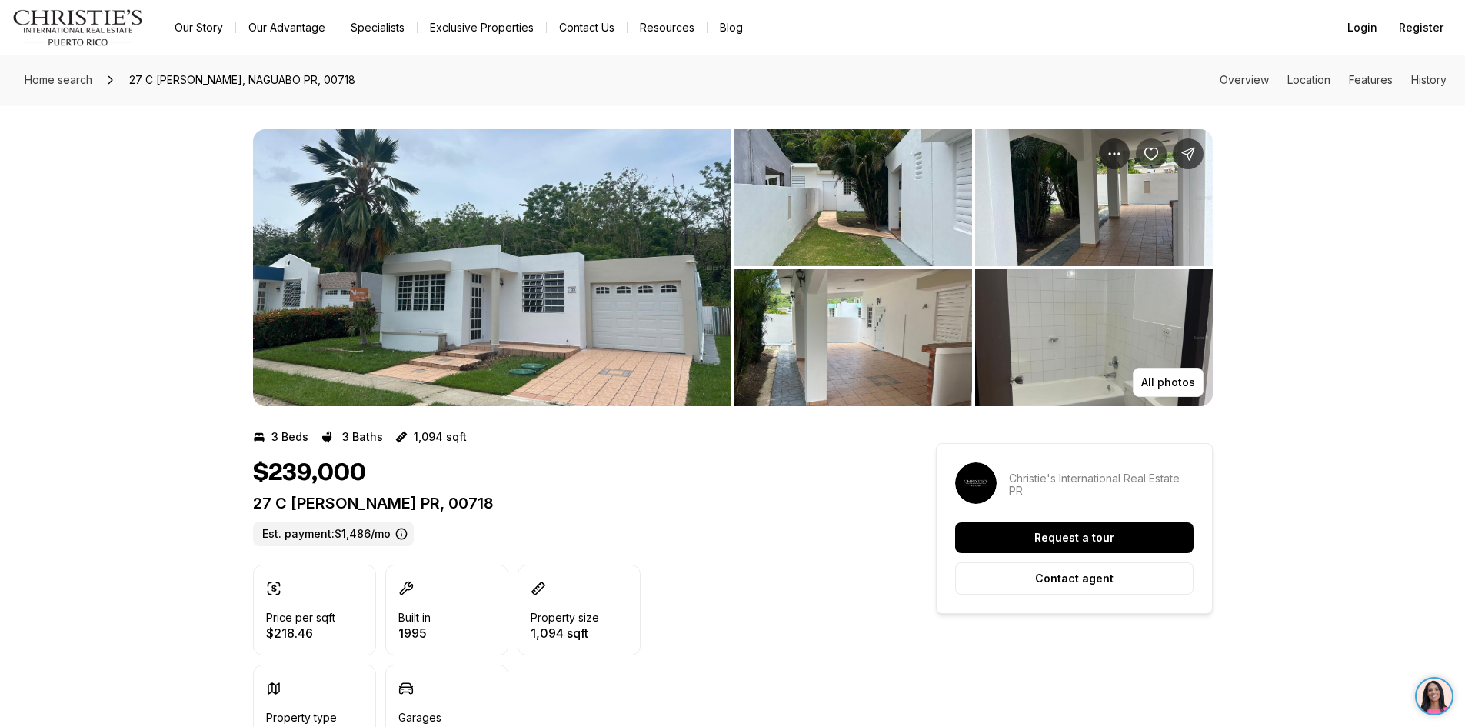
click at [1149, 158] on icon "Save Property: 27 C OLIVO" at bounding box center [1151, 153] width 15 height 15
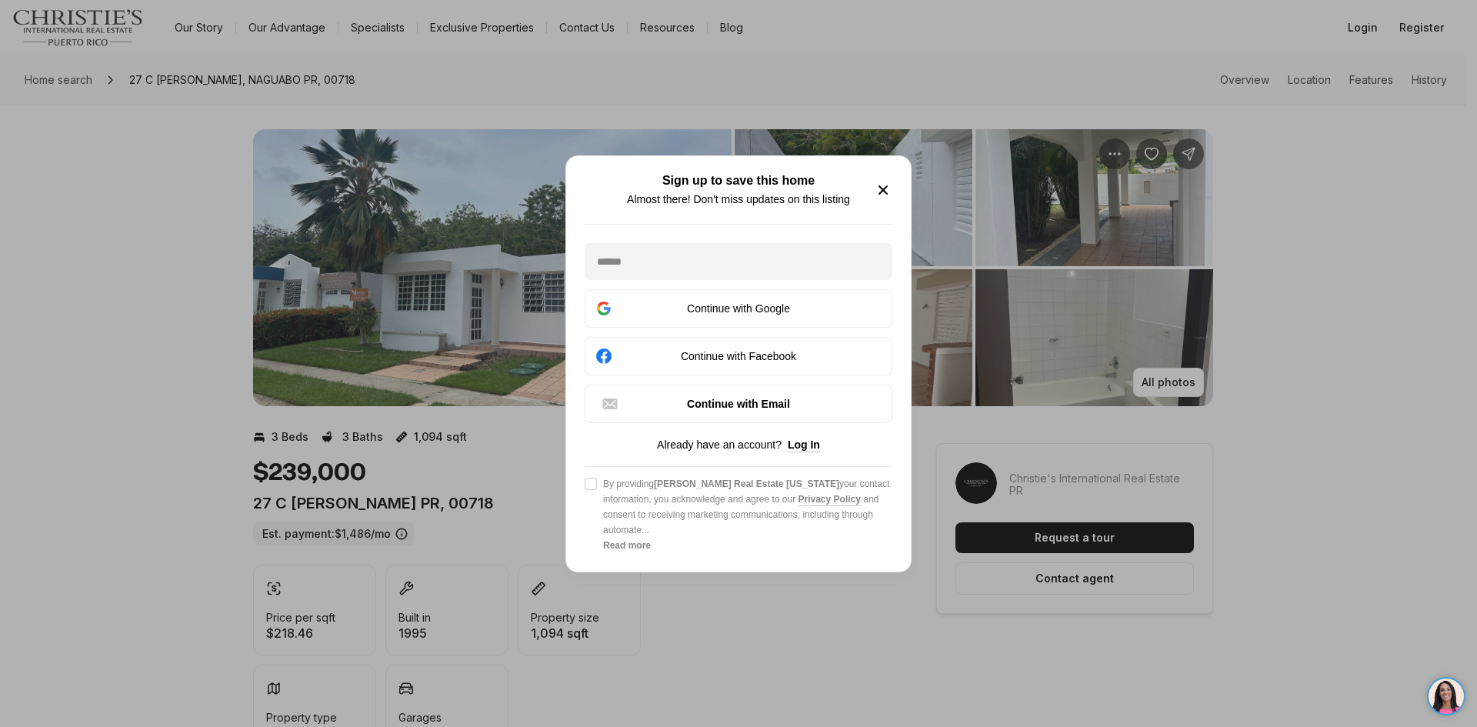
click at [878, 190] on icon "button" at bounding box center [883, 190] width 18 height 18
